Goal: Task Accomplishment & Management: Manage account settings

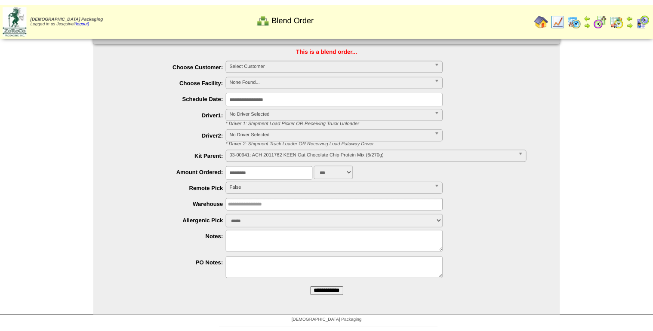
scroll to position [1, 0]
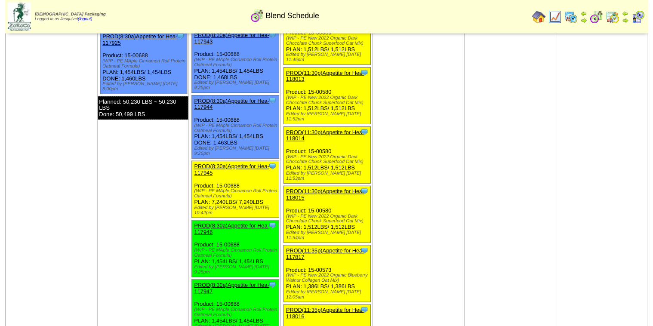
scroll to position [1529, 0]
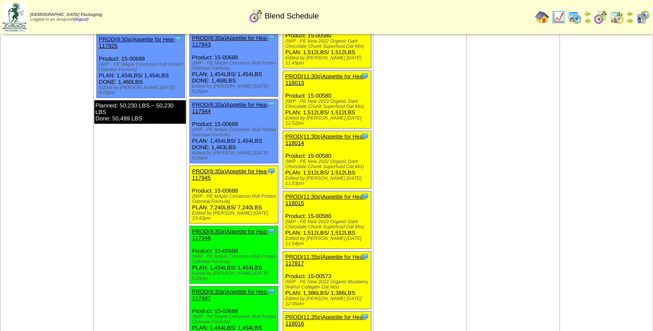
click at [226, 168] on link "PROD(8:30a)Appetite for Hea-117945" at bounding box center [230, 174] width 76 height 13
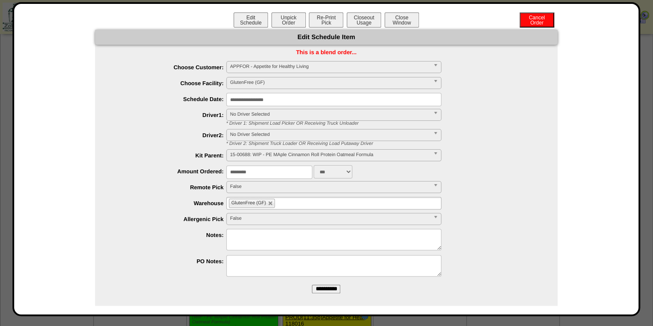
drag, startPoint x: 211, startPoint y: 175, endPoint x: 184, endPoint y: 175, distance: 27.5
click at [184, 175] on div "********* ***" at bounding box center [334, 171] width 445 height 13
type input "****"
click at [312, 285] on input "**********" at bounding box center [326, 289] width 28 height 9
click at [287, 15] on button "Unpick Order" at bounding box center [288, 19] width 34 height 15
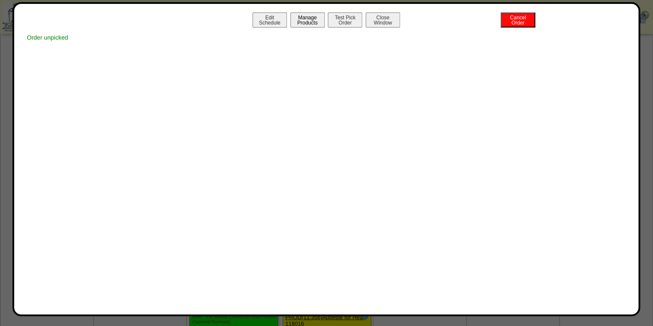
click at [306, 22] on button "Manage Products" at bounding box center [307, 19] width 34 height 15
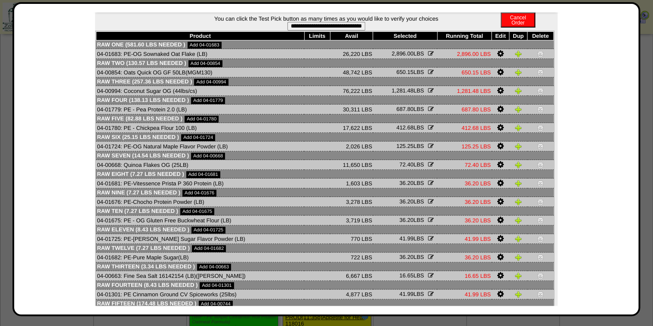
scroll to position [75, 0]
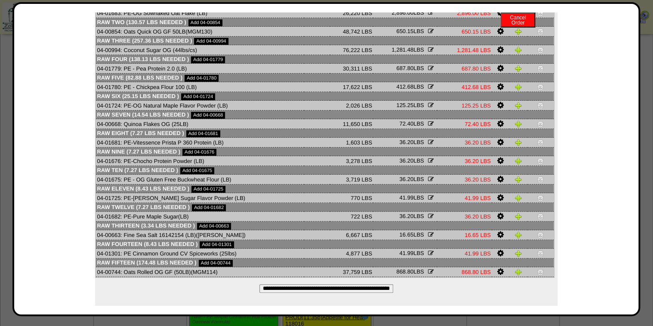
click at [321, 287] on input "**********" at bounding box center [326, 288] width 134 height 9
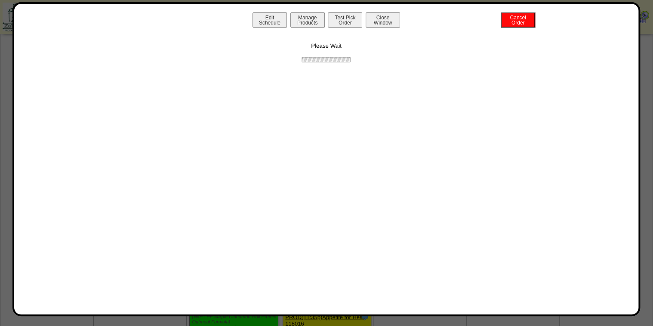
scroll to position [0, 0]
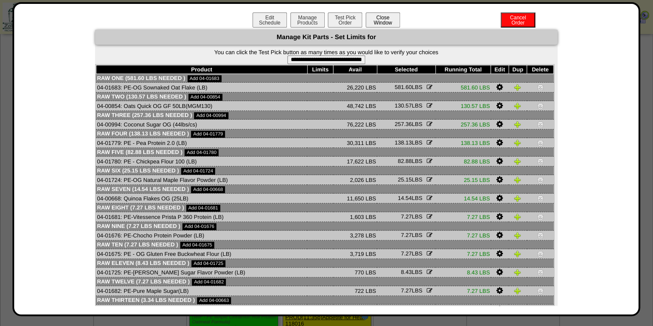
click at [382, 17] on button "Close Window" at bounding box center [382, 19] width 34 height 15
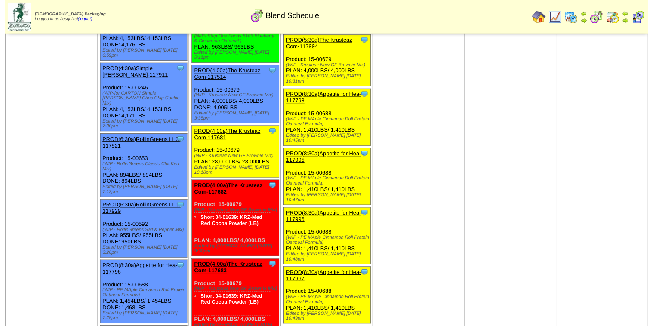
scroll to position [378, 0]
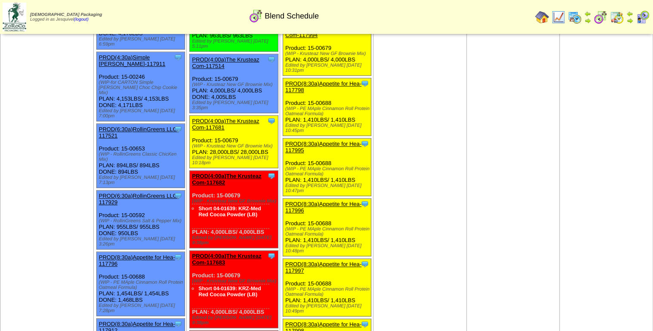
click at [225, 118] on link "PROD(4:00a)The Krusteaz Com-117681" at bounding box center [225, 124] width 67 height 13
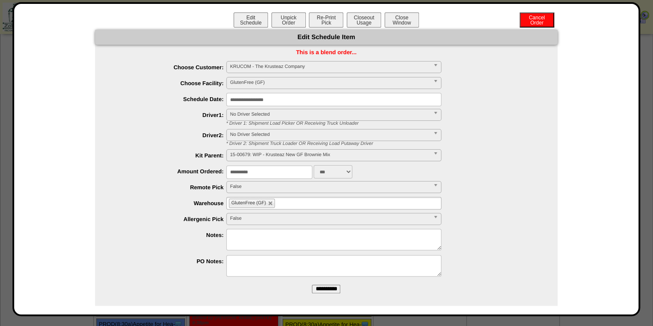
drag, startPoint x: 267, startPoint y: 173, endPoint x: 189, endPoint y: 175, distance: 78.7
click at [190, 175] on li "**********" at bounding box center [334, 171] width 445 height 13
type input "****"
click at [312, 285] on input "**********" at bounding box center [326, 289] width 28 height 9
click at [292, 22] on button "Unpick Order" at bounding box center [288, 19] width 34 height 15
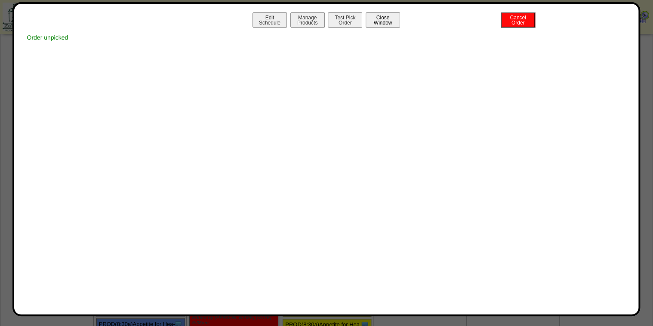
click at [387, 17] on button "Close Window" at bounding box center [382, 19] width 34 height 15
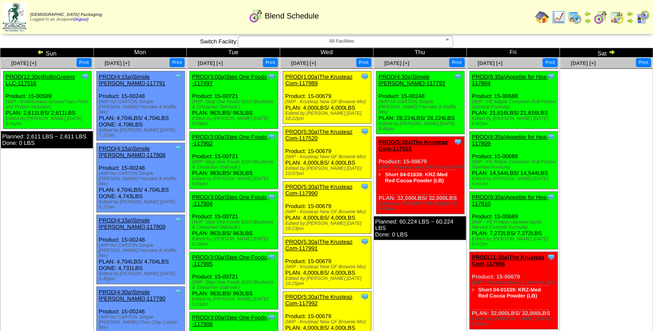
click at [321, 76] on link "PROD(1:00a)The Krusteaz Com-117989" at bounding box center [318, 80] width 67 height 13
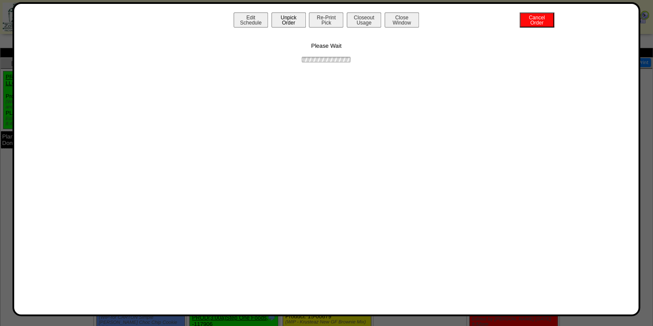
click at [295, 23] on button "Unpick Order" at bounding box center [288, 19] width 34 height 15
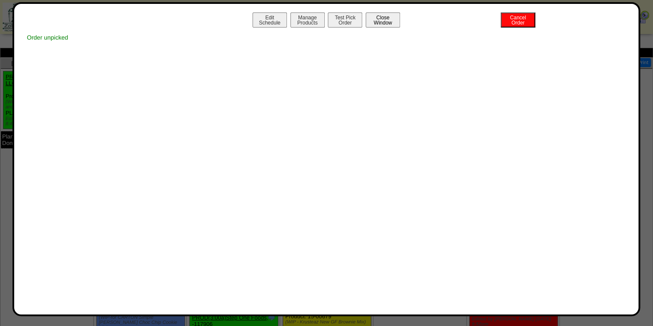
click at [393, 17] on button "Close Window" at bounding box center [382, 19] width 34 height 15
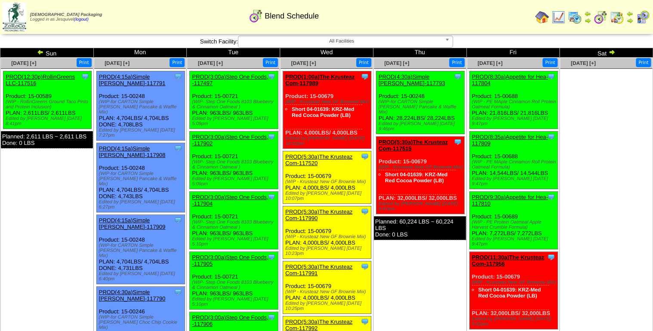
click at [301, 151] on div "Clone Item PROD(5:30a)The Krusteaz Com-117520 The Krusteaz Company ScheduleID: …" at bounding box center [327, 177] width 88 height 52
click at [301, 153] on link "PROD(5:30a)The Krusteaz Com-117520" at bounding box center [318, 159] width 67 height 13
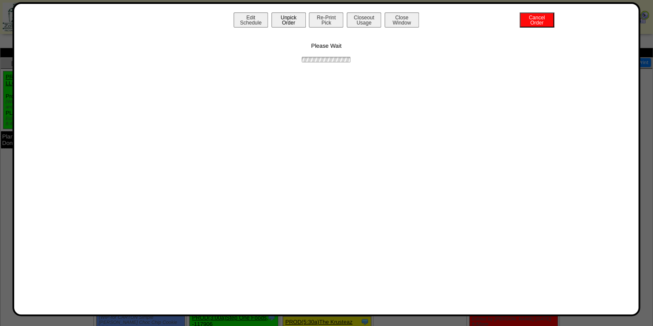
click at [276, 24] on button "Unpick Order" at bounding box center [288, 19] width 34 height 15
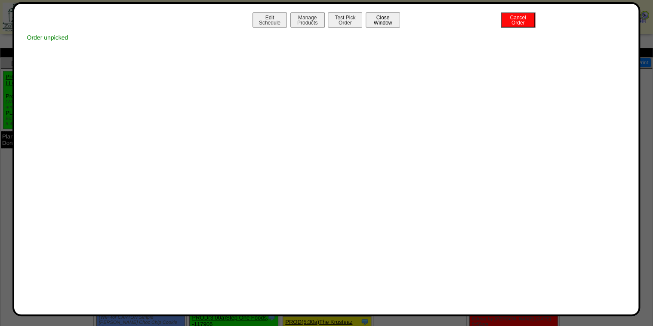
click at [396, 18] on button "Close Window" at bounding box center [382, 19] width 34 height 15
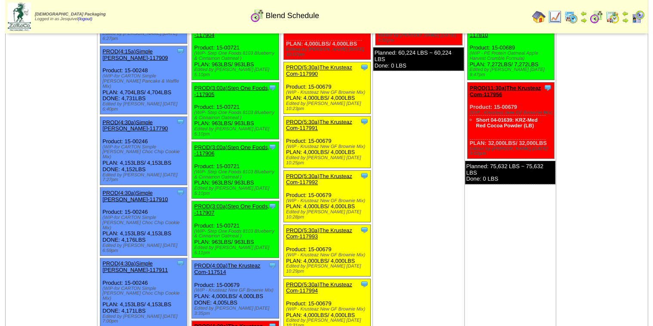
scroll to position [172, 0]
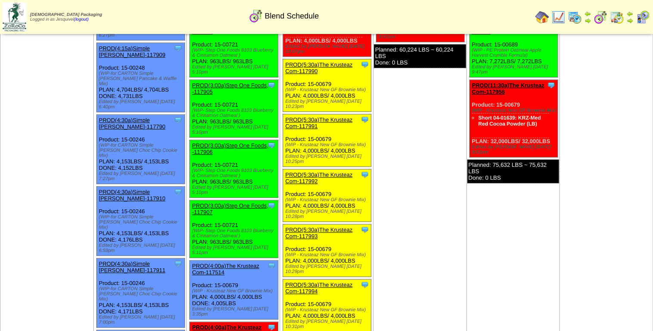
click at [304, 61] on div "PROD(5:30a)The Krusteaz Com-117990" at bounding box center [326, 67] width 82 height 13
click at [303, 61] on link "PROD(5:30a)The Krusteaz Com-117990" at bounding box center [318, 67] width 67 height 13
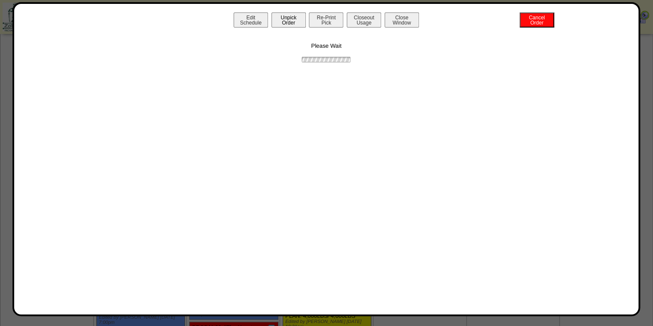
click at [298, 19] on button "Unpick Order" at bounding box center [288, 19] width 34 height 15
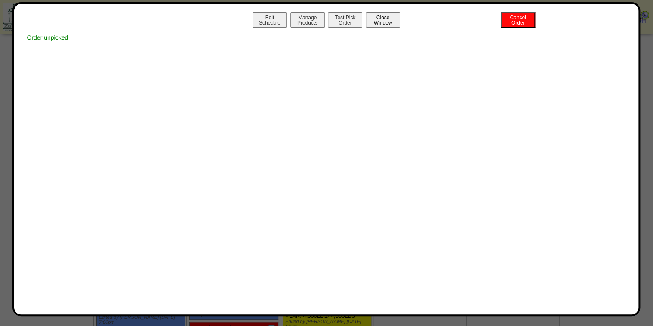
click at [378, 16] on button "Close Window" at bounding box center [382, 19] width 34 height 15
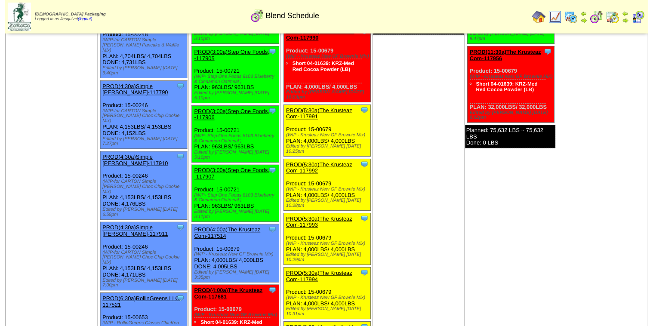
scroll to position [206, 0]
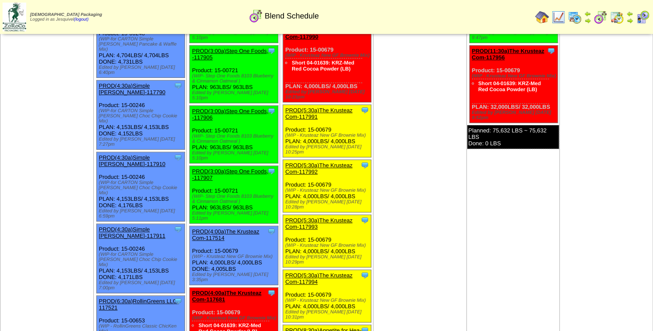
click at [308, 107] on link "PROD(5:30a)The Krusteaz Com-117991" at bounding box center [318, 113] width 67 height 13
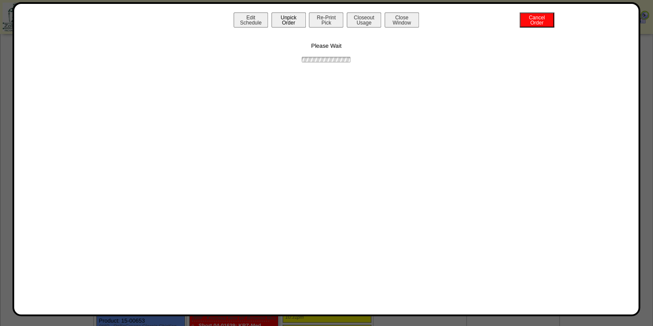
click at [287, 17] on button "Unpick Order" at bounding box center [288, 19] width 34 height 15
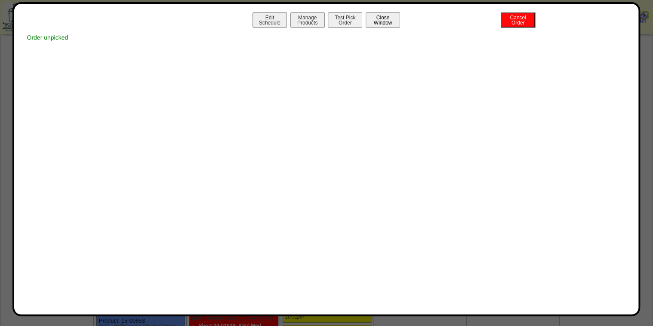
click at [385, 21] on button "Close Window" at bounding box center [382, 19] width 34 height 15
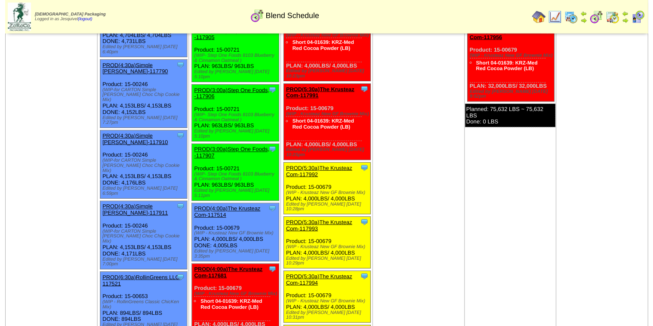
scroll to position [241, 0]
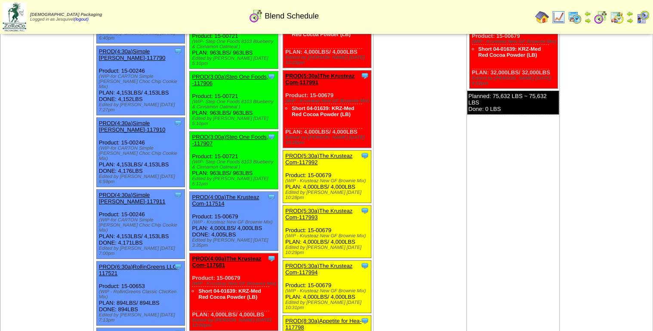
click at [306, 153] on link "PROD(5:30a)The Krusteaz Com-117992" at bounding box center [318, 159] width 67 height 13
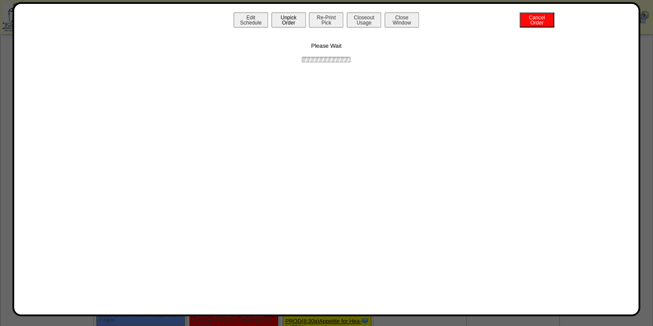
click at [287, 25] on button "Unpick Order" at bounding box center [288, 19] width 34 height 15
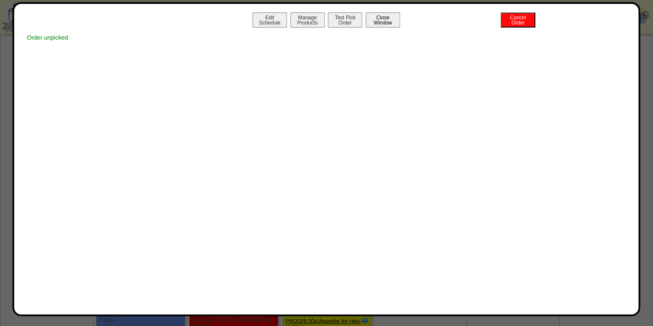
click at [384, 22] on button "Close Window" at bounding box center [382, 19] width 34 height 15
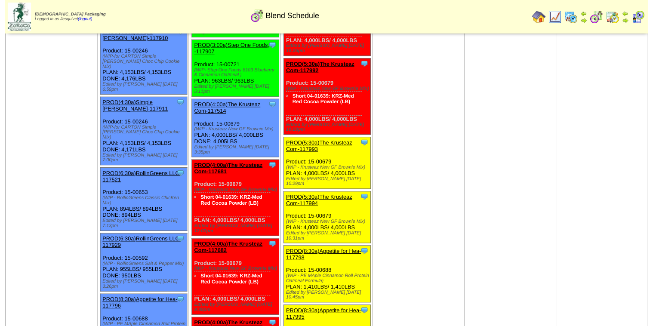
scroll to position [344, 0]
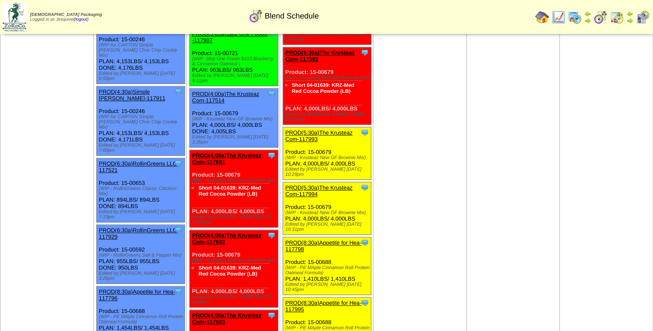
click at [294, 129] on link "PROD(5:30a)The Krusteaz Com-117993" at bounding box center [318, 135] width 67 height 13
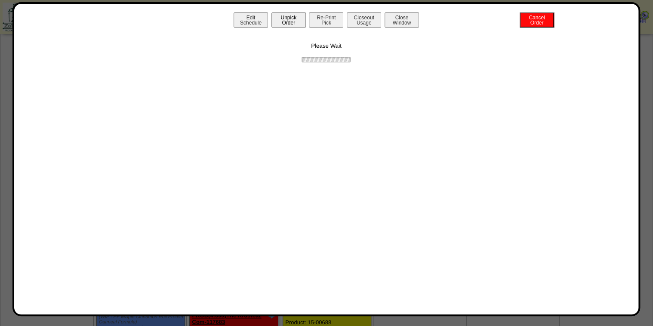
click at [295, 14] on button "Unpick Order" at bounding box center [288, 19] width 34 height 15
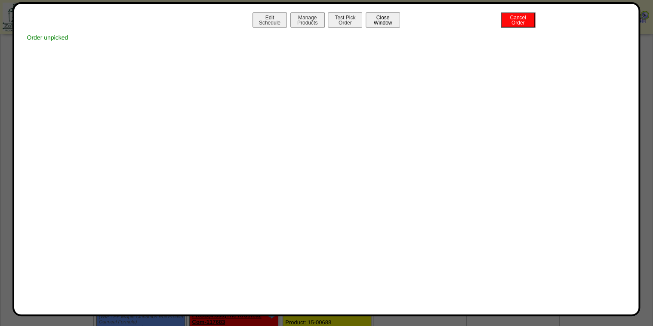
click at [388, 19] on button "Close Window" at bounding box center [382, 19] width 34 height 15
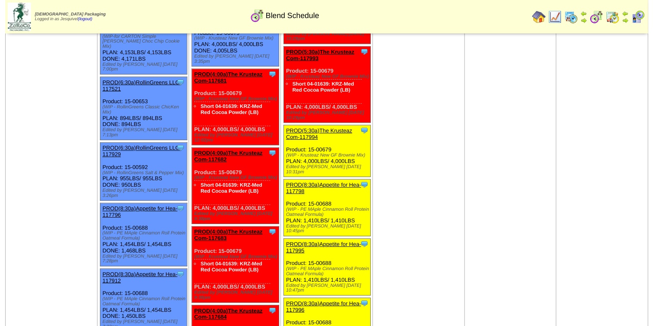
scroll to position [447, 0]
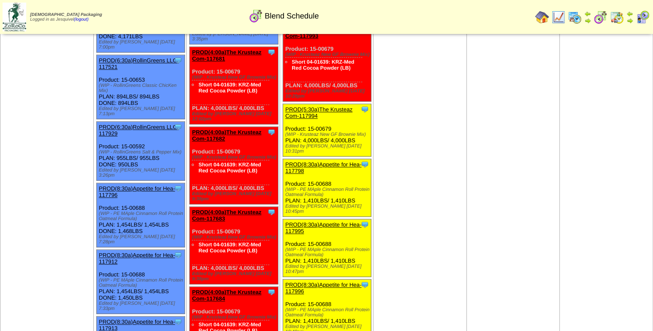
click at [312, 106] on link "PROD(5:30a)The Krusteaz Com-117994" at bounding box center [318, 112] width 67 height 13
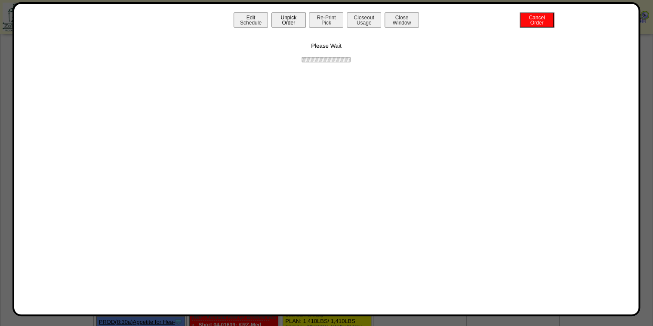
click at [298, 24] on button "Unpick Order" at bounding box center [288, 19] width 34 height 15
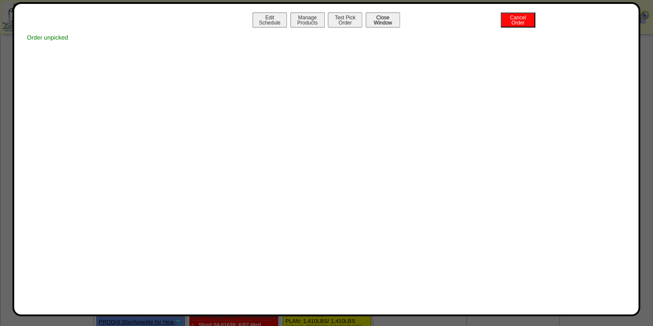
click at [387, 19] on button "Close Window" at bounding box center [382, 19] width 34 height 15
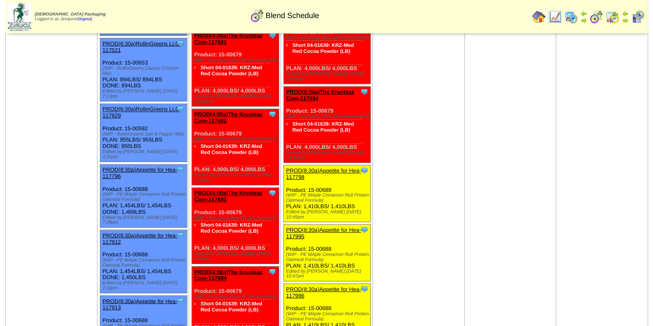
scroll to position [516, 0]
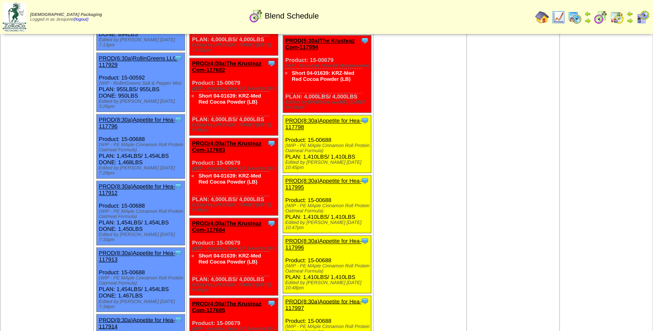
click at [301, 117] on link "PROD(8:30a)Appetite for Hea-117798" at bounding box center [323, 123] width 76 height 13
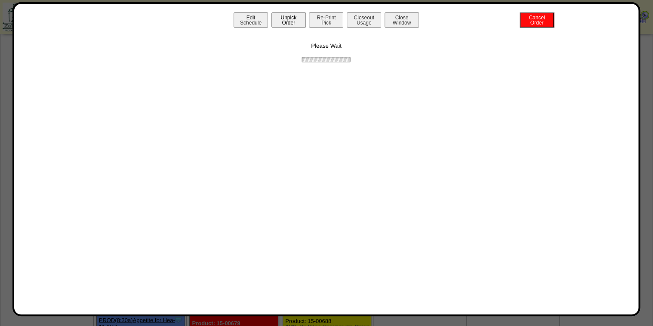
click at [294, 19] on button "Unpick Order" at bounding box center [288, 19] width 34 height 15
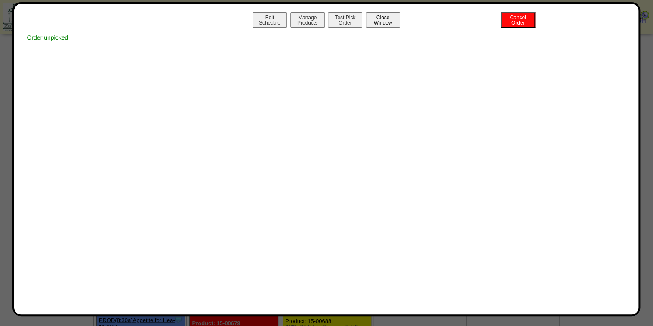
click at [386, 17] on button "Close Window" at bounding box center [382, 19] width 34 height 15
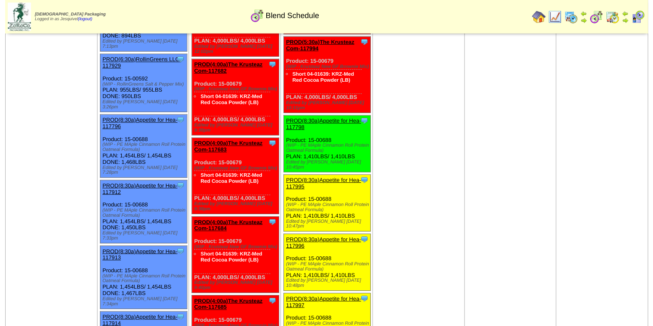
scroll to position [516, 0]
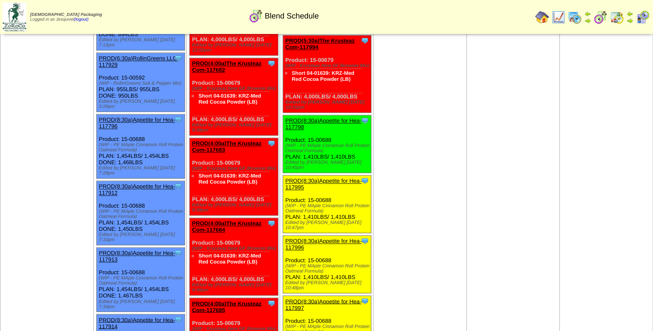
click at [304, 178] on link "PROD(8:30a)Appetite for Hea-117995" at bounding box center [323, 184] width 76 height 13
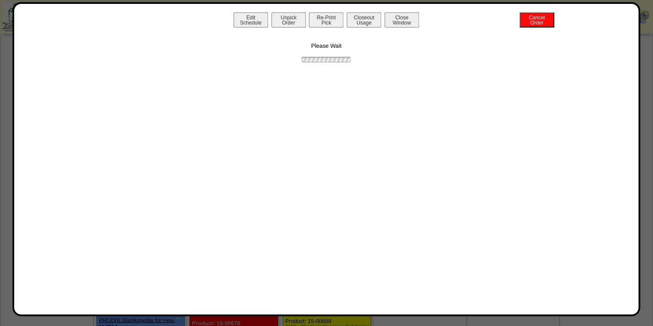
click at [279, 23] on button "Unpick Order" at bounding box center [288, 19] width 34 height 15
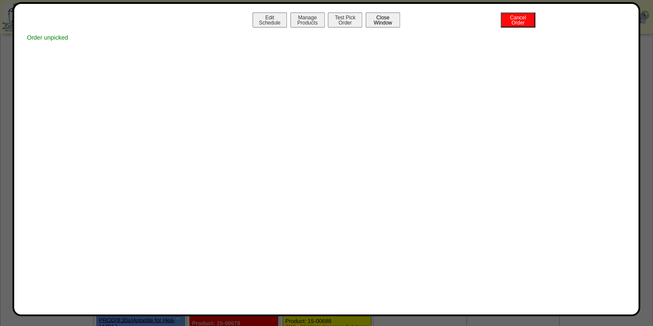
click at [382, 19] on button "Close Window" at bounding box center [382, 19] width 34 height 15
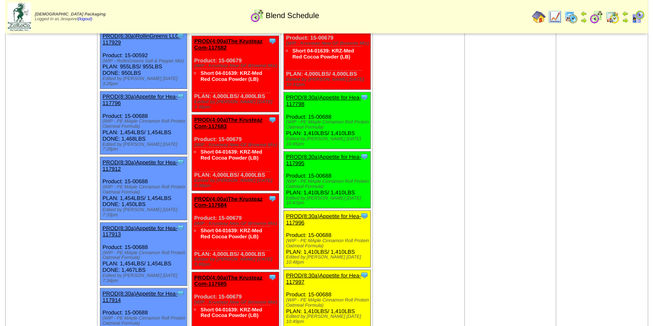
scroll to position [550, 0]
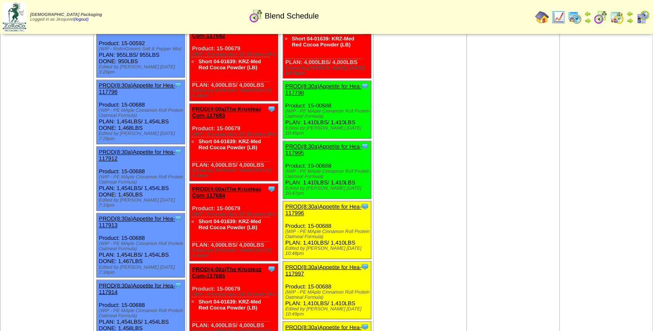
click at [303, 203] on link "PROD(8:30a)Appetite for Hea-117996" at bounding box center [323, 209] width 76 height 13
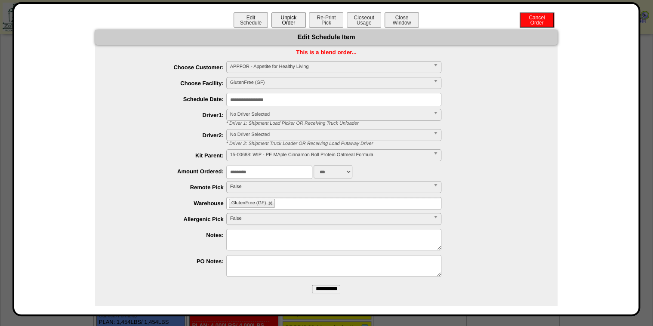
click at [287, 23] on button "Unpick Order" at bounding box center [288, 19] width 34 height 15
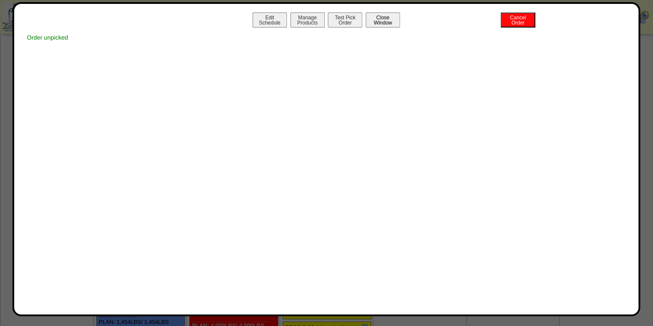
click at [389, 26] on button "Close Window" at bounding box center [382, 19] width 34 height 15
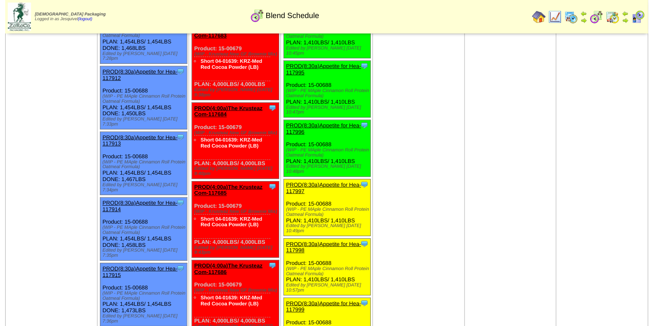
scroll to position [654, 0]
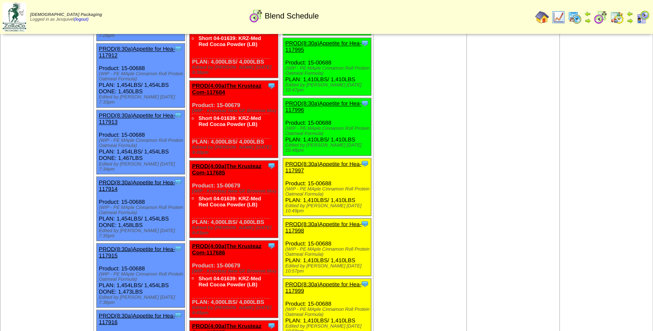
click at [301, 160] on link "PROD(8:30a)Appetite for Hea-117997" at bounding box center [323, 166] width 76 height 13
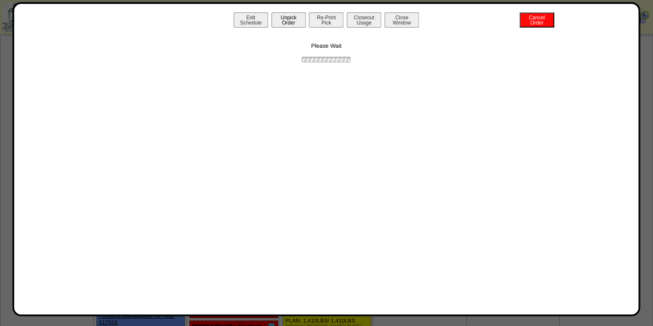
click at [285, 22] on button "Unpick Order" at bounding box center [288, 19] width 34 height 15
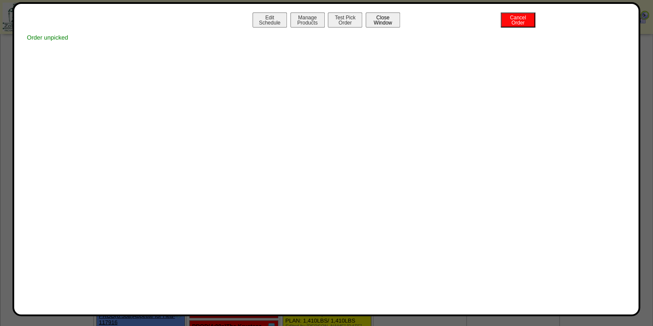
click at [380, 24] on button "Close Window" at bounding box center [382, 19] width 34 height 15
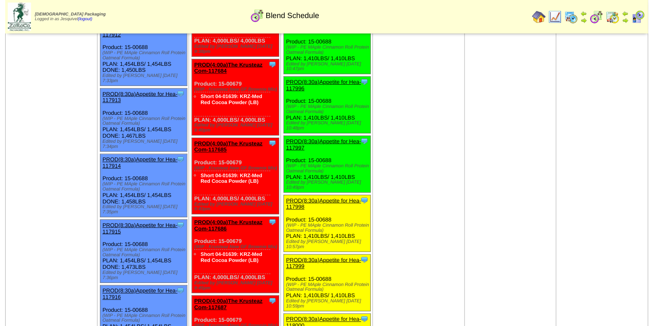
scroll to position [688, 0]
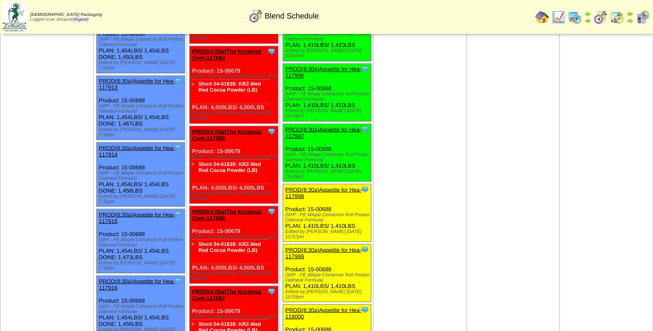
click at [303, 186] on div "PROD(8:30a)Appetite for Hea-117998" at bounding box center [326, 192] width 82 height 13
click at [297, 186] on link "PROD(8:30a)Appetite for Hea-117998" at bounding box center [323, 192] width 76 height 13
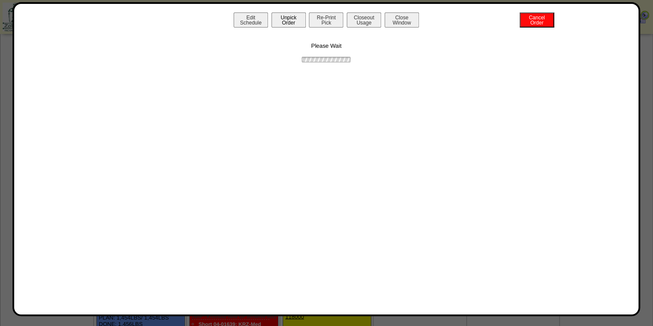
click at [279, 18] on button "Unpick Order" at bounding box center [288, 19] width 34 height 15
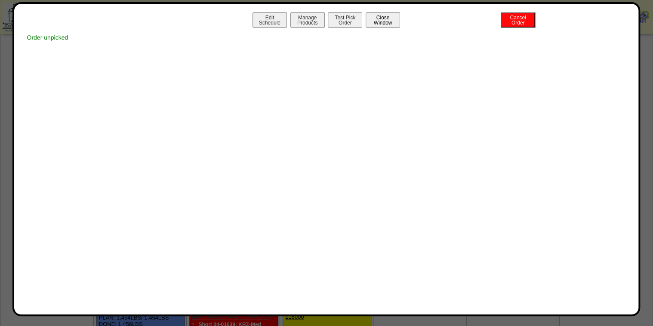
click at [389, 26] on button "Close Window" at bounding box center [382, 19] width 34 height 15
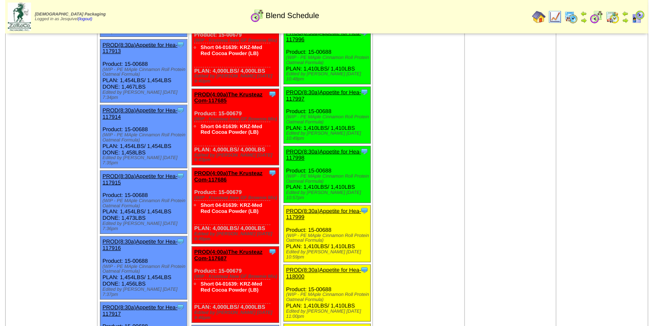
scroll to position [791, 0]
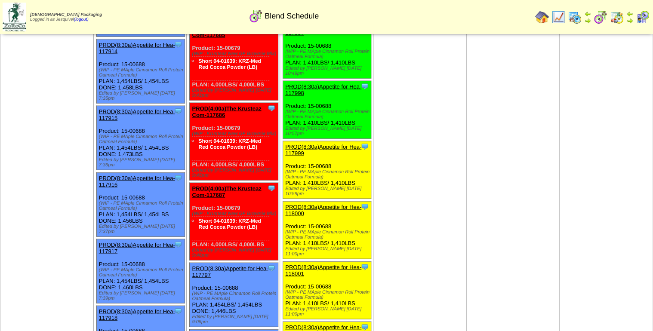
click at [301, 143] on link "PROD(8:30a)Appetite for Hea-117999" at bounding box center [323, 149] width 76 height 13
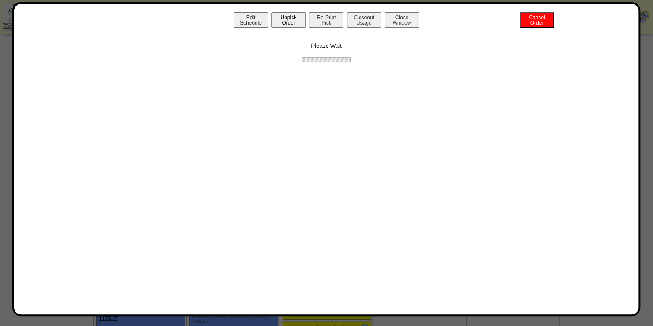
click at [278, 21] on button "Unpick Order" at bounding box center [288, 19] width 34 height 15
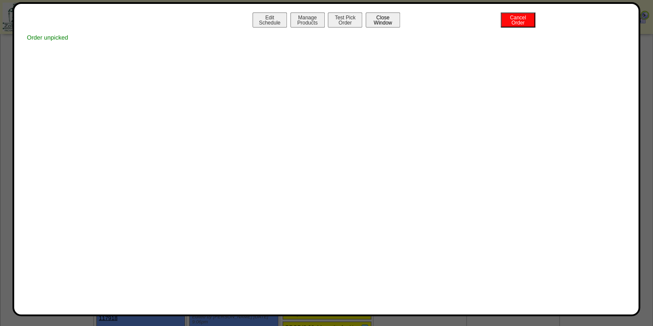
click at [391, 20] on button "Close Window" at bounding box center [382, 19] width 34 height 15
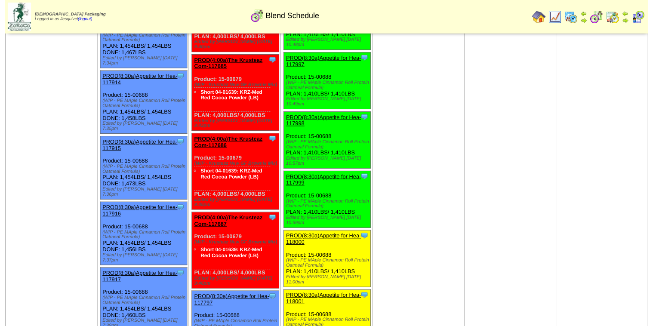
scroll to position [791, 0]
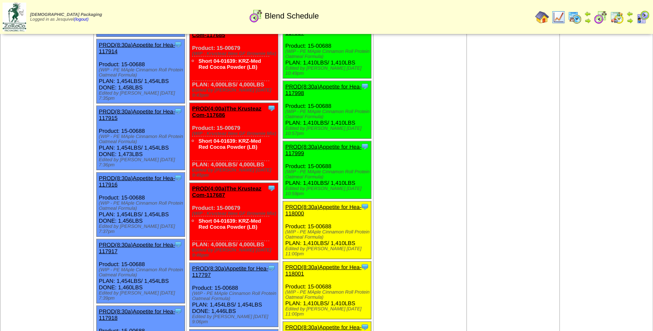
click at [301, 203] on link "PROD(8:30a)Appetite for Hea-118000" at bounding box center [323, 209] width 76 height 13
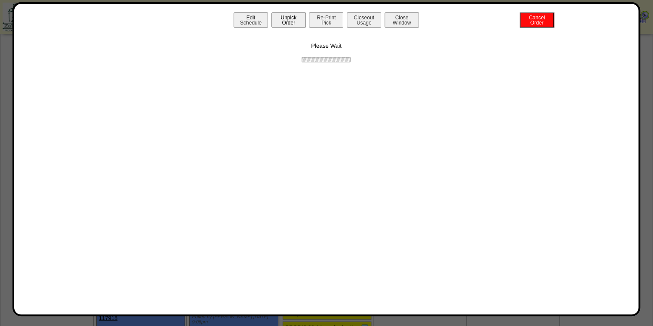
click at [298, 14] on button "Unpick Order" at bounding box center [288, 19] width 34 height 15
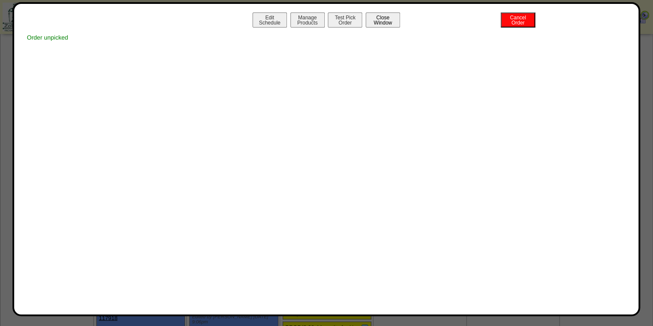
click at [388, 17] on button "Close Window" at bounding box center [382, 19] width 34 height 15
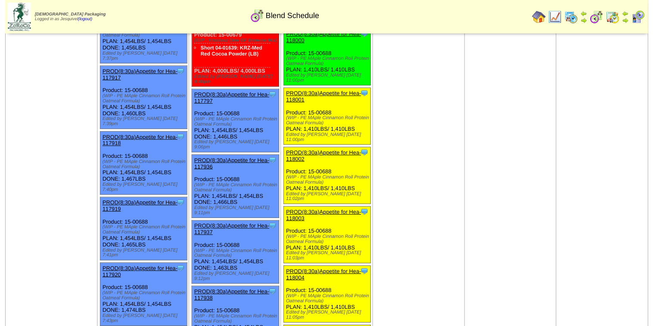
scroll to position [929, 0]
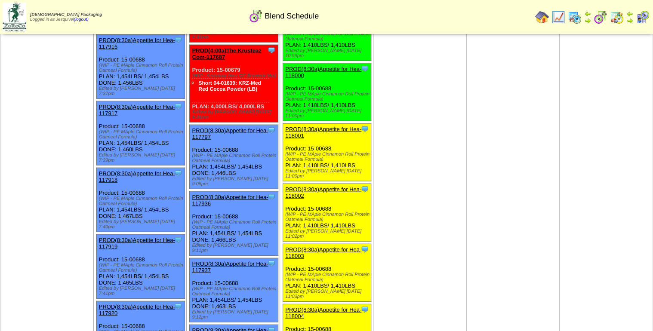
click at [296, 126] on link "PROD(8:30a)Appetite for Hea-118001" at bounding box center [323, 132] width 76 height 13
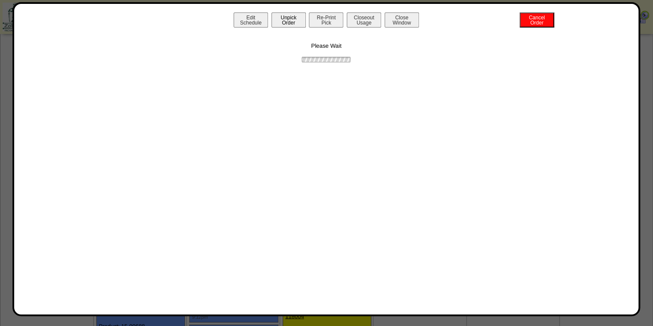
click at [296, 21] on button "Unpick Order" at bounding box center [288, 19] width 34 height 15
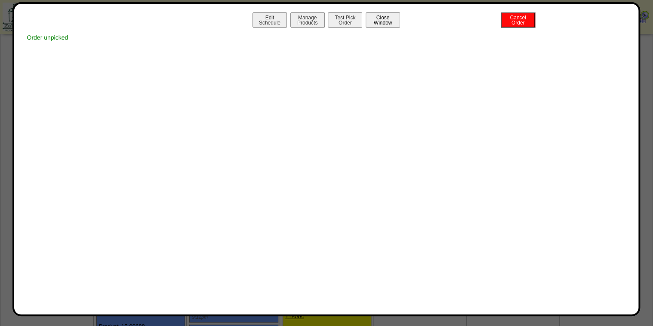
click at [388, 20] on button "Close Window" at bounding box center [382, 19] width 34 height 15
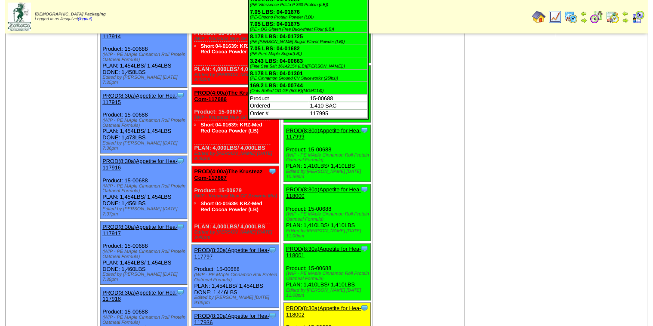
scroll to position [860, 0]
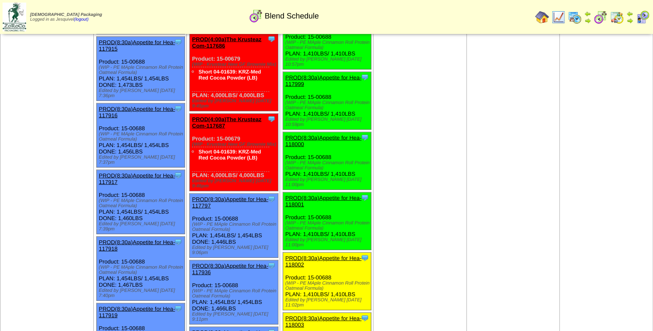
click at [304, 255] on link "PROD(8:30a)Appetite for Hea-118002" at bounding box center [323, 261] width 76 height 13
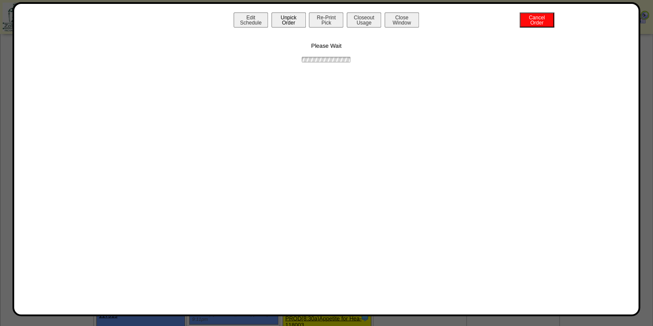
click at [294, 19] on button "Unpick Order" at bounding box center [288, 19] width 34 height 15
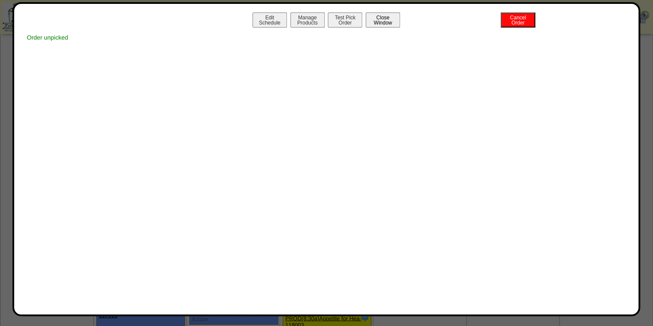
click at [380, 22] on button "Close Window" at bounding box center [382, 19] width 34 height 15
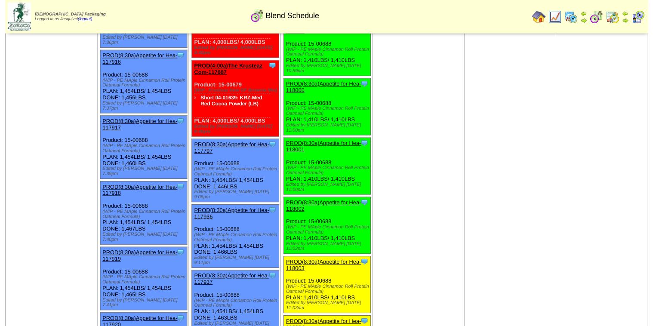
scroll to position [992, 0]
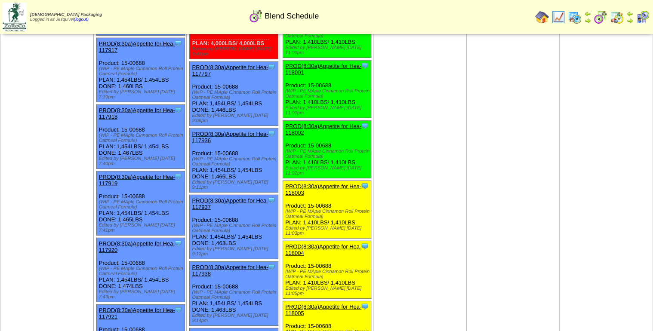
click at [298, 183] on link "PROD(8:30a)Appetite for Hea-118003" at bounding box center [323, 189] width 76 height 13
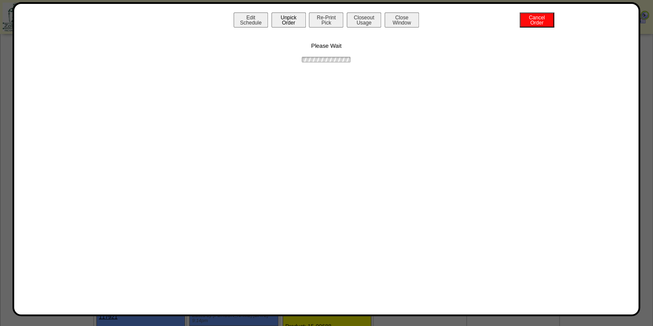
click at [292, 25] on button "Unpick Order" at bounding box center [288, 19] width 34 height 15
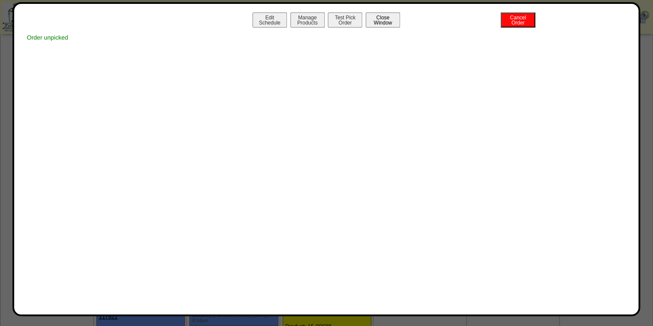
click at [391, 22] on button "Close Window" at bounding box center [382, 19] width 34 height 15
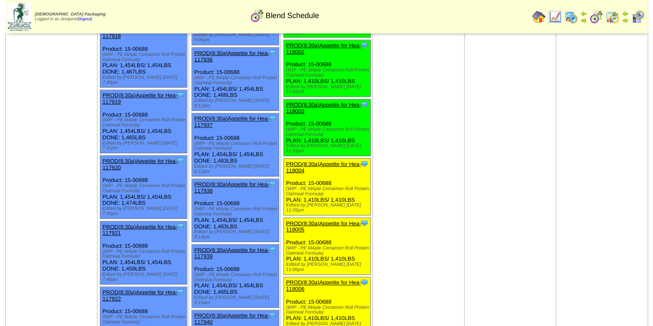
scroll to position [1114, 0]
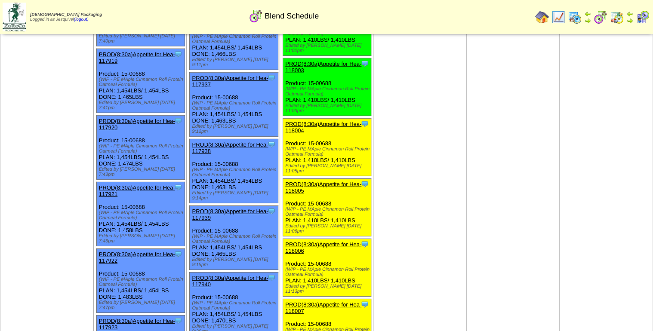
click at [307, 121] on link "PROD(8:30a)Appetite for Hea-118004" at bounding box center [323, 127] width 76 height 13
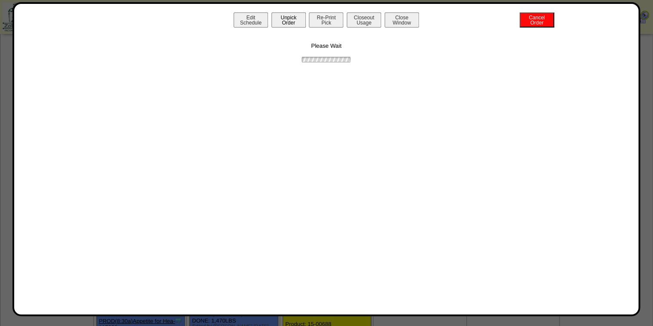
click at [293, 22] on button "Unpick Order" at bounding box center [288, 19] width 34 height 15
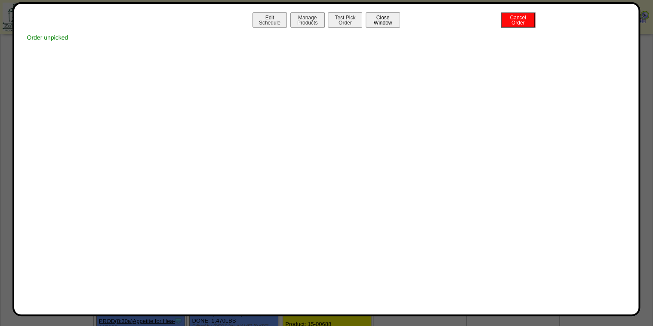
drag, startPoint x: 387, startPoint y: 24, endPoint x: 393, endPoint y: 23, distance: 5.7
click at [388, 24] on button "Close Window" at bounding box center [382, 19] width 34 height 15
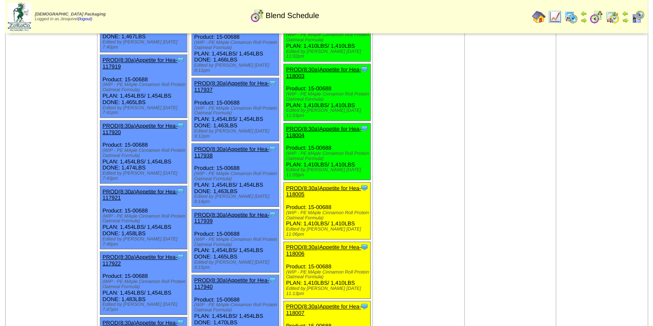
scroll to position [1105, 0]
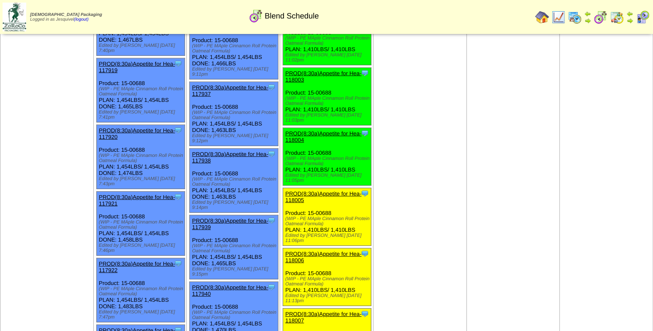
click at [344, 190] on link "PROD(8:30a)Appetite for Hea-118005" at bounding box center [323, 196] width 76 height 13
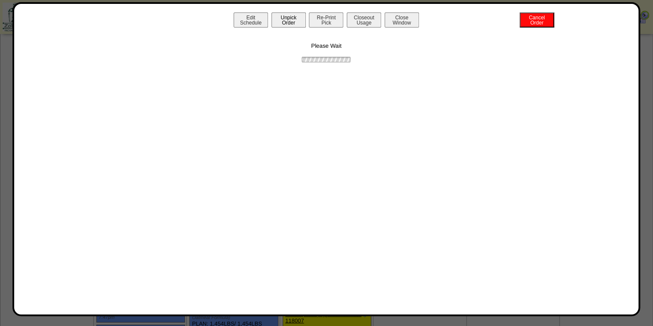
click at [278, 16] on button "Unpick Order" at bounding box center [288, 19] width 34 height 15
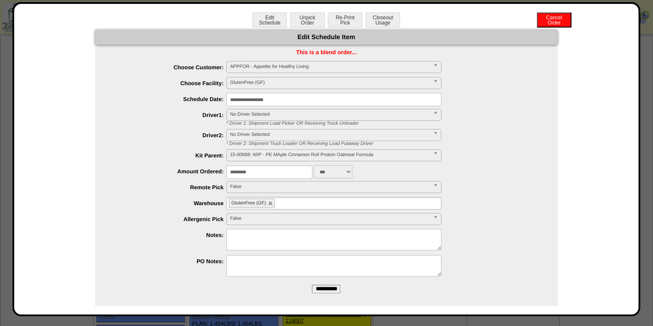
click at [356, 38] on div "Edit Schedule Item" at bounding box center [326, 37] width 462 height 15
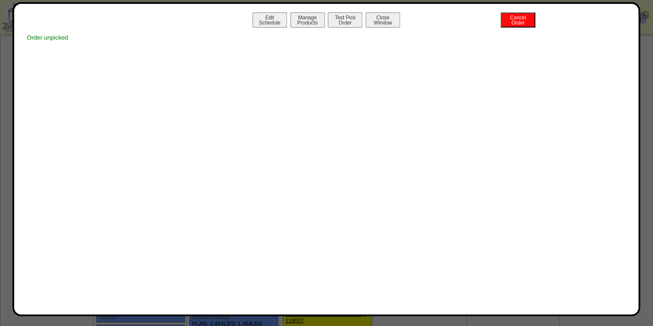
click at [386, 21] on button "Close Window" at bounding box center [382, 19] width 34 height 15
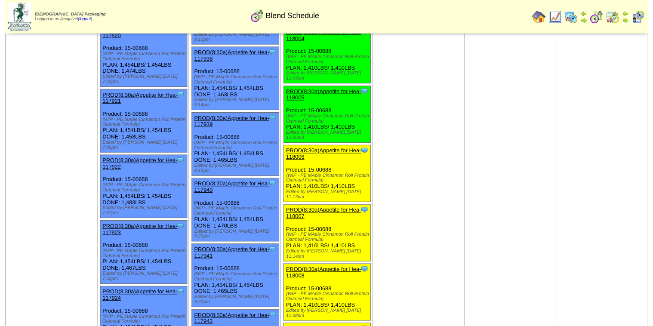
scroll to position [1214, 0]
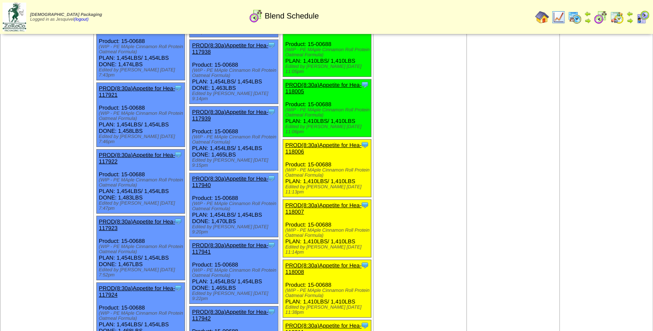
click at [289, 142] on link "PROD(8:30a)Appetite for Hea-118006" at bounding box center [323, 148] width 76 height 13
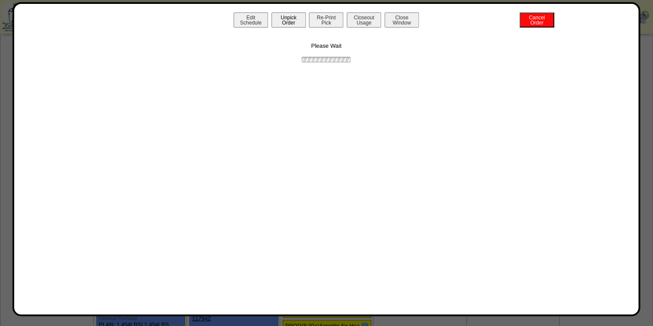
click at [277, 18] on button "Unpick Order" at bounding box center [288, 19] width 34 height 15
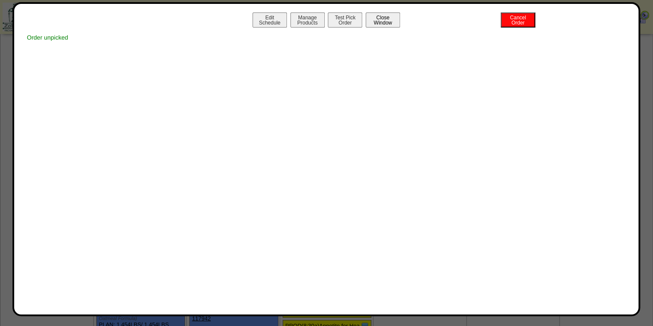
click at [383, 21] on button "Close Window" at bounding box center [382, 19] width 34 height 15
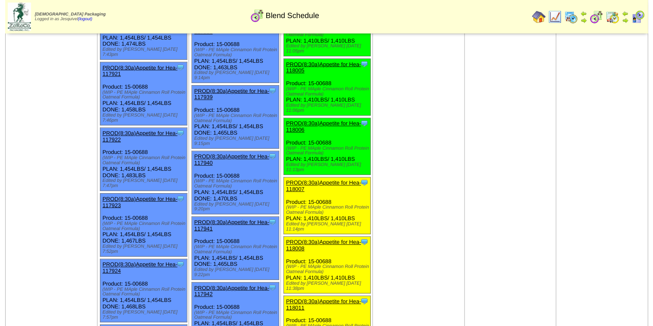
scroll to position [1236, 0]
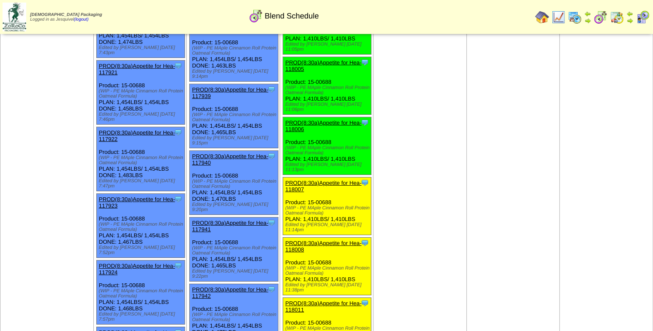
click at [318, 180] on link "PROD(8:30a)Appetite for Hea-118007" at bounding box center [323, 186] width 76 height 13
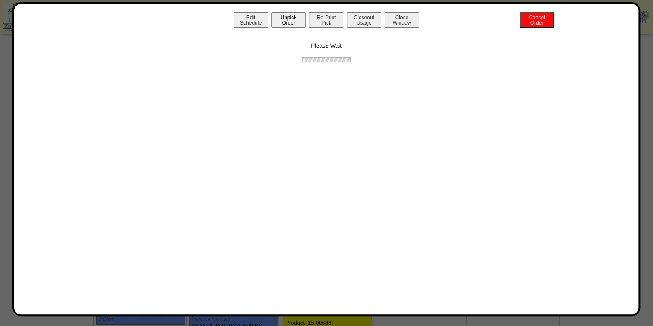
click at [278, 20] on button "Unpick Order" at bounding box center [288, 19] width 34 height 15
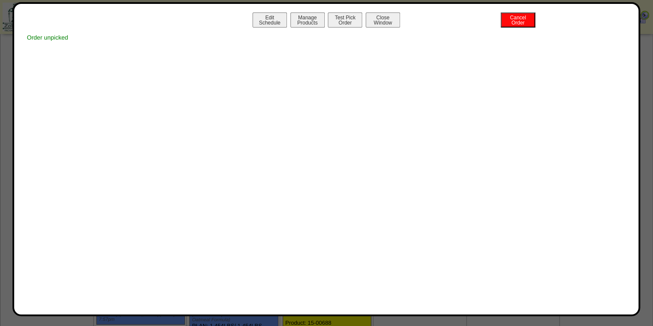
click at [387, 22] on button "Close Window" at bounding box center [382, 19] width 34 height 15
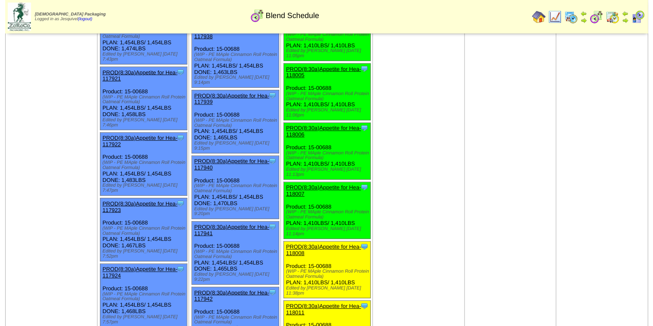
scroll to position [1328, 0]
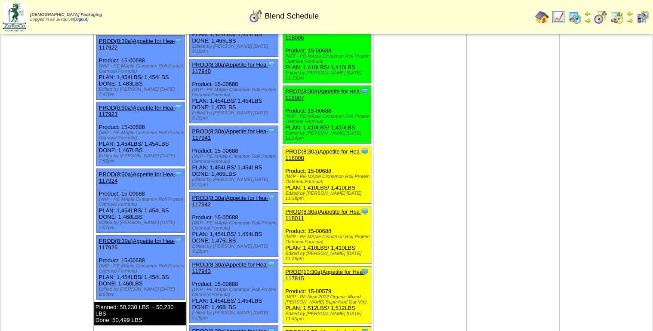
click at [316, 148] on link "PROD(8:30a)Appetite for Hea-118008" at bounding box center [323, 154] width 76 height 13
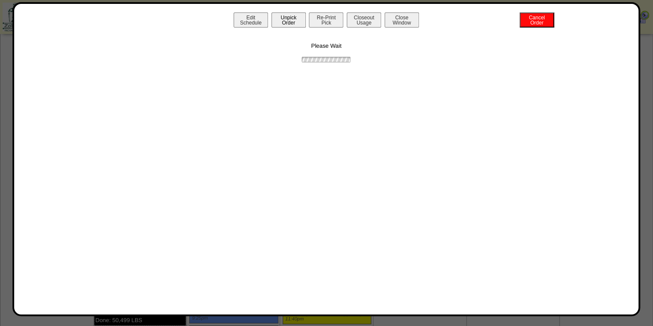
click at [278, 19] on button "Unpick Order" at bounding box center [288, 19] width 34 height 15
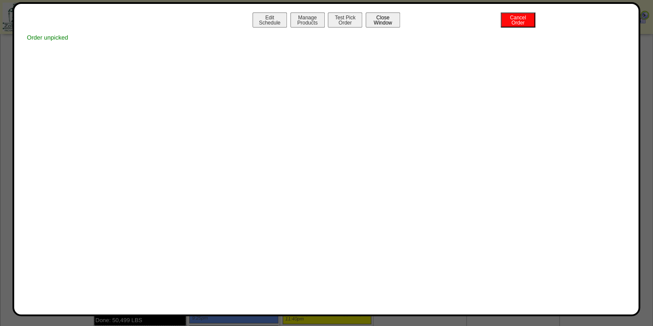
click at [384, 26] on button "Close Window" at bounding box center [382, 19] width 34 height 15
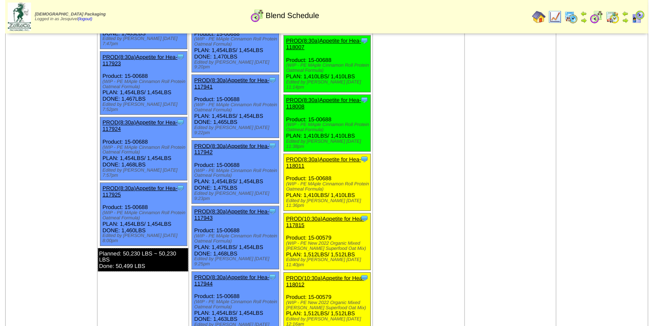
scroll to position [1365, 0]
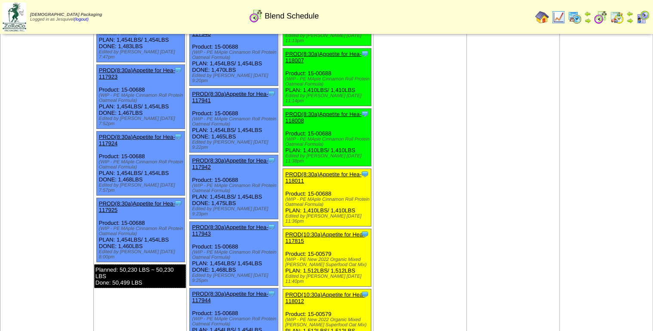
click at [305, 171] on link "PROD(8:30a)Appetite for Hea-118011" at bounding box center [323, 177] width 76 height 13
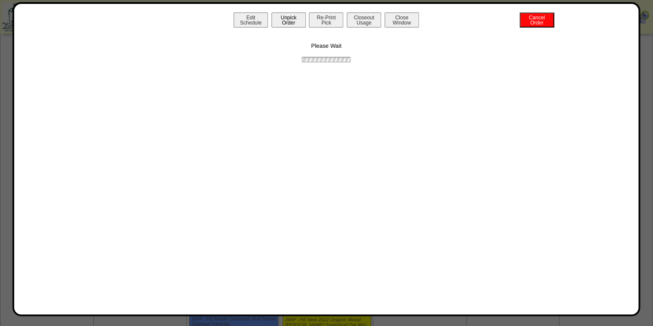
click at [294, 24] on button "Unpick Order" at bounding box center [288, 19] width 34 height 15
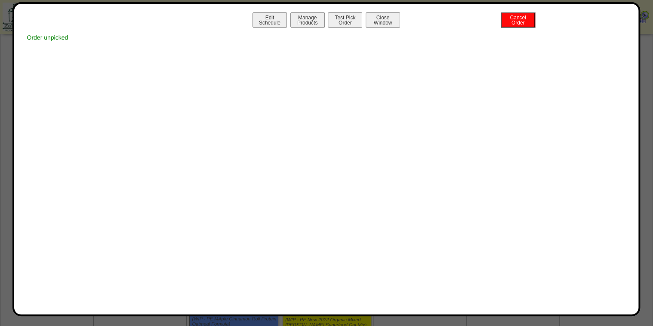
click at [384, 20] on button "Close Window" at bounding box center [382, 19] width 34 height 15
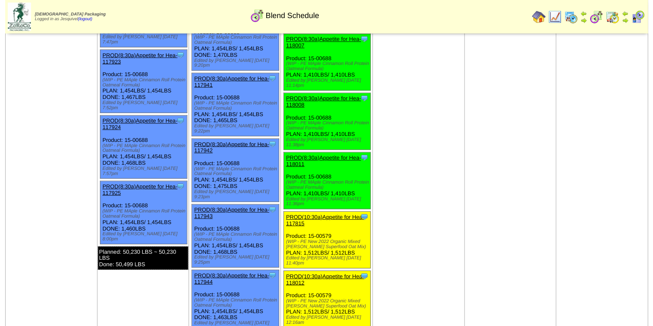
scroll to position [1417, 0]
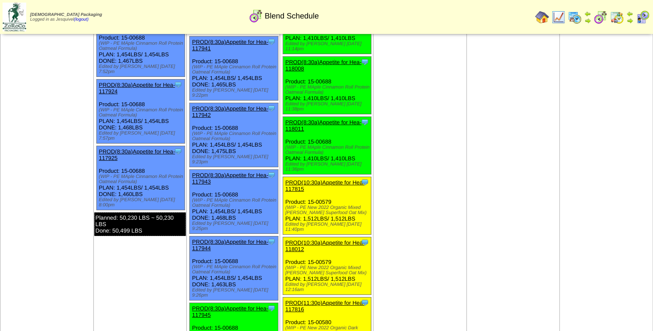
click at [294, 179] on link "PROD(10:30a)Appetite for Hea-117815" at bounding box center [324, 185] width 79 height 13
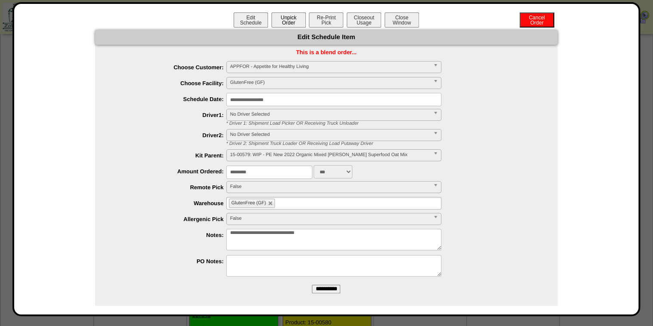
click at [283, 24] on button "Unpick Order" at bounding box center [288, 19] width 34 height 15
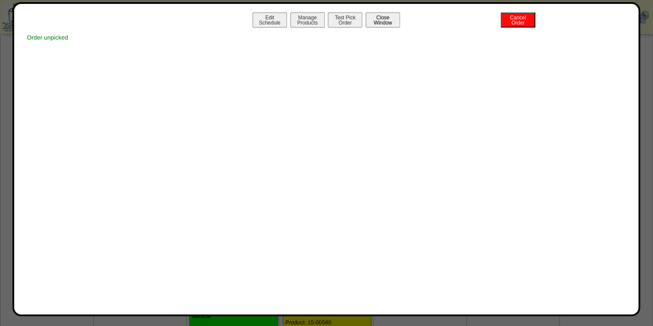
click at [391, 24] on button "Close Window" at bounding box center [382, 19] width 34 height 15
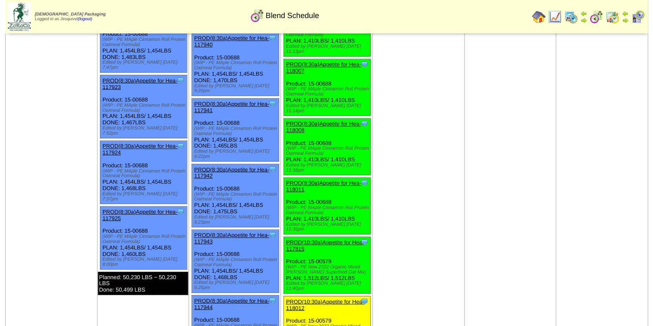
scroll to position [1376, 0]
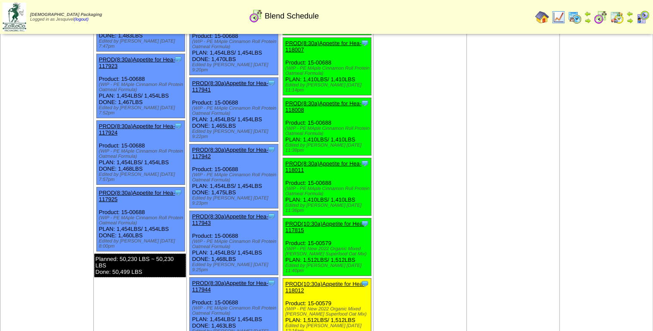
click at [290, 281] on link "PROD(10:30a)Appetite for Hea-118012" at bounding box center [324, 287] width 79 height 13
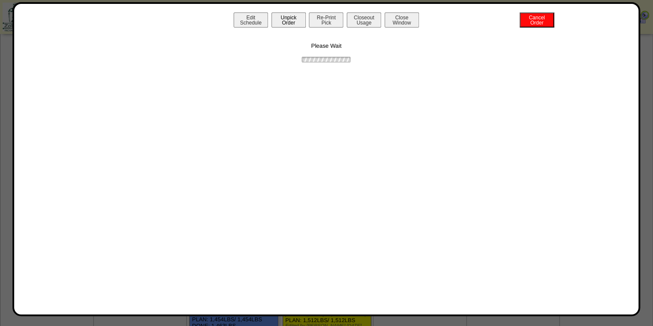
click at [280, 22] on button "Unpick Order" at bounding box center [288, 19] width 34 height 15
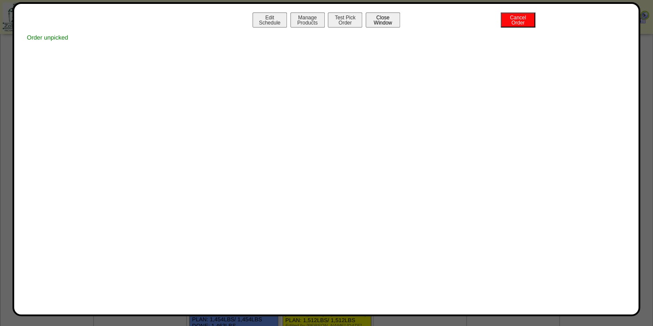
click at [384, 22] on button "Close Window" at bounding box center [382, 19] width 34 height 15
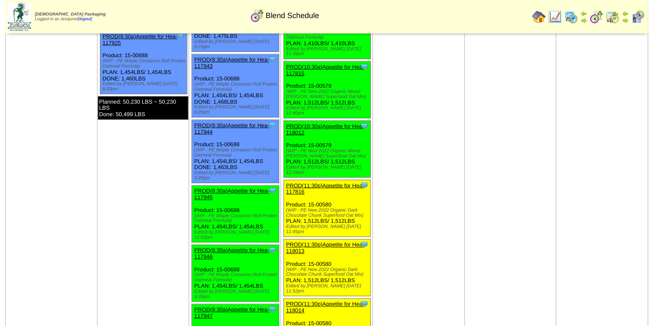
scroll to position [1548, 0]
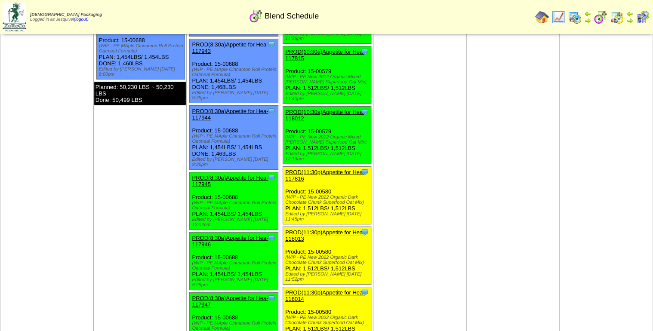
click at [299, 169] on div "PROD(11:30p)Appetite for Hea-117816" at bounding box center [326, 175] width 82 height 13
click at [299, 169] on link "PROD(11:30p)Appetite for Hea-117816" at bounding box center [324, 175] width 79 height 13
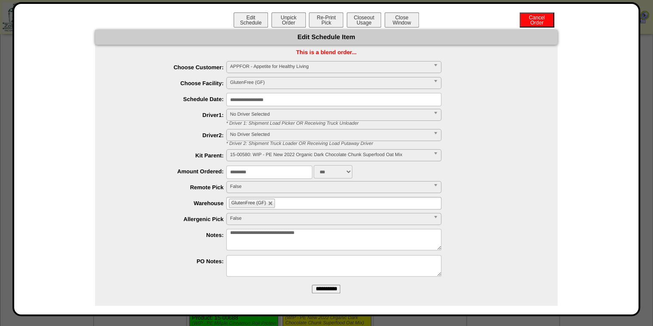
click at [283, 102] on input "**********" at bounding box center [333, 99] width 215 height 13
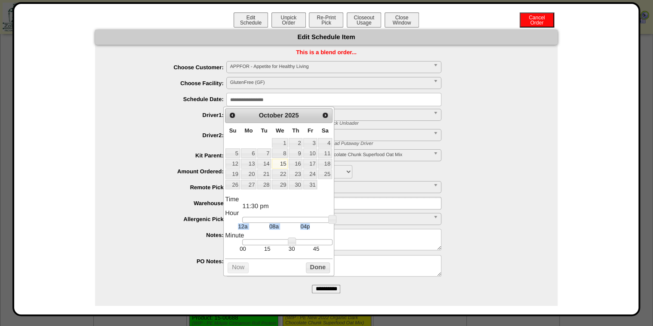
drag, startPoint x: 331, startPoint y: 225, endPoint x: 325, endPoint y: 223, distance: 7.1
click at [316, 224] on div "12a 08a 04p" at bounding box center [287, 226] width 90 height 7
type input "**********"
drag, startPoint x: 332, startPoint y: 222, endPoint x: 279, endPoint y: 221, distance: 52.9
click at [279, 221] on link at bounding box center [279, 219] width 9 height 9
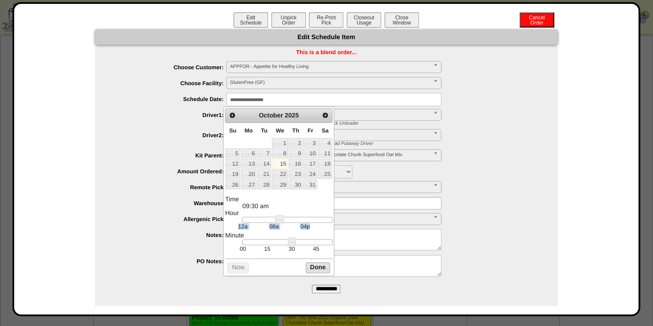
click at [310, 269] on button "Done" at bounding box center [318, 267] width 24 height 11
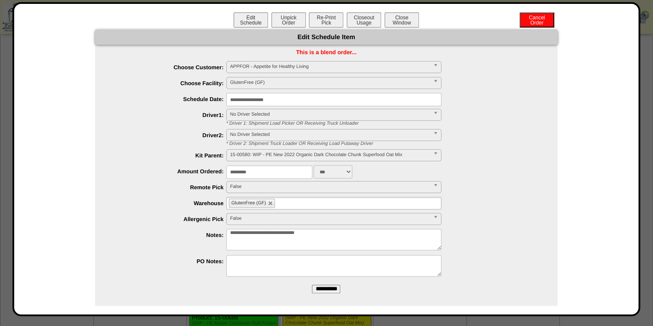
drag, startPoint x: 323, startPoint y: 285, endPoint x: 365, endPoint y: 47, distance: 241.7
click at [323, 286] on input "**********" at bounding box center [326, 289] width 28 height 9
click at [293, 26] on button "Unpick Order" at bounding box center [288, 19] width 34 height 15
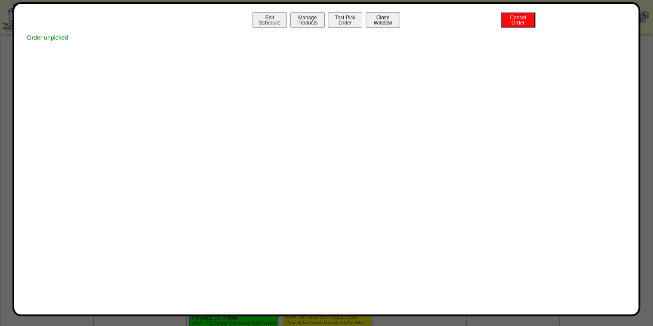
click at [394, 21] on button "Close Window" at bounding box center [382, 19] width 34 height 15
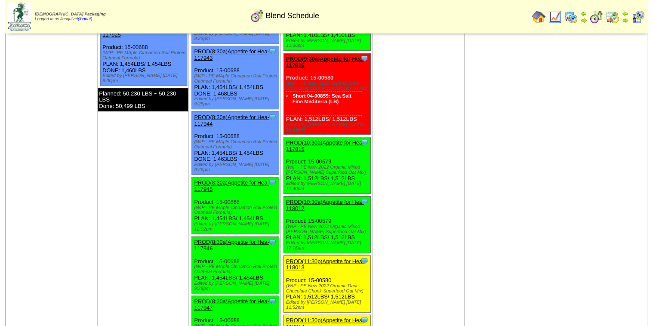
scroll to position [1548, 0]
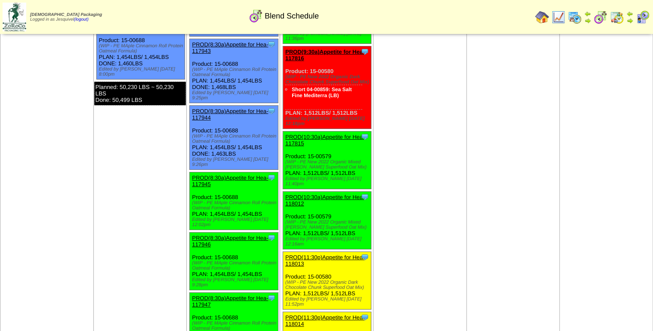
click at [302, 254] on link "PROD(11:30p)Appetite for Hea-118013" at bounding box center [324, 260] width 79 height 13
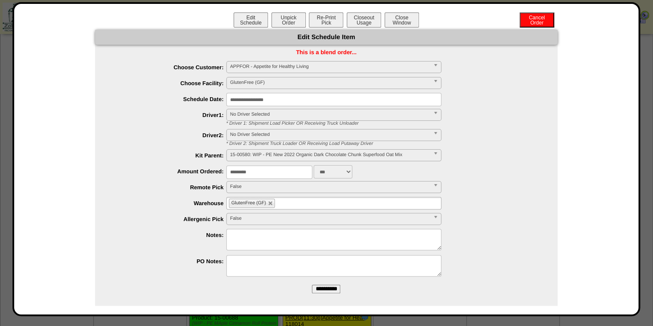
click at [284, 101] on input "**********" at bounding box center [333, 99] width 215 height 13
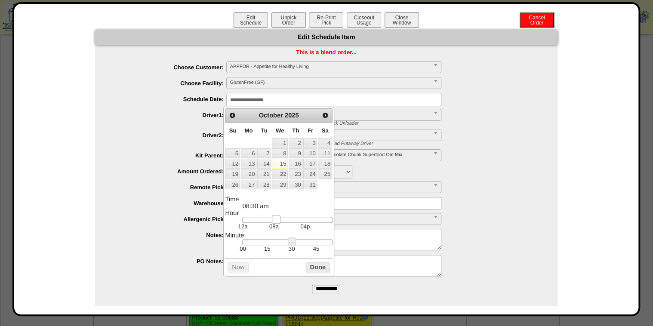
type input "**********"
drag, startPoint x: 333, startPoint y: 222, endPoint x: 279, endPoint y: 217, distance: 54.0
click at [279, 217] on link at bounding box center [278, 219] width 9 height 9
click at [313, 272] on button "Done" at bounding box center [318, 267] width 24 height 11
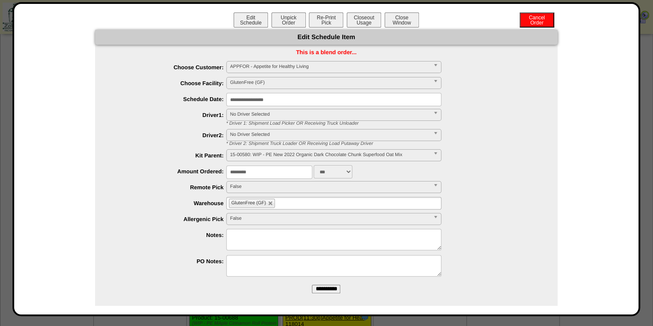
click at [320, 288] on input "**********" at bounding box center [326, 289] width 28 height 9
click at [279, 15] on button "Unpick Order" at bounding box center [288, 19] width 34 height 15
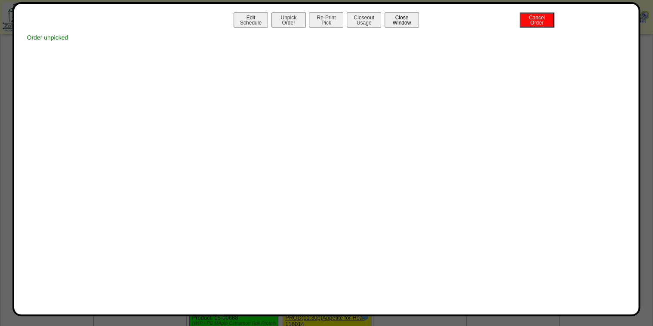
click at [395, 15] on button "Close Window" at bounding box center [401, 19] width 34 height 15
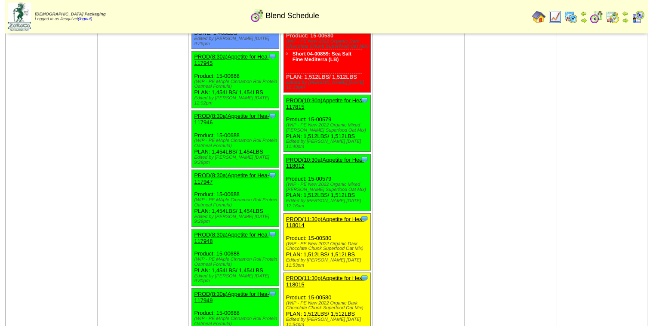
scroll to position [1635, 0]
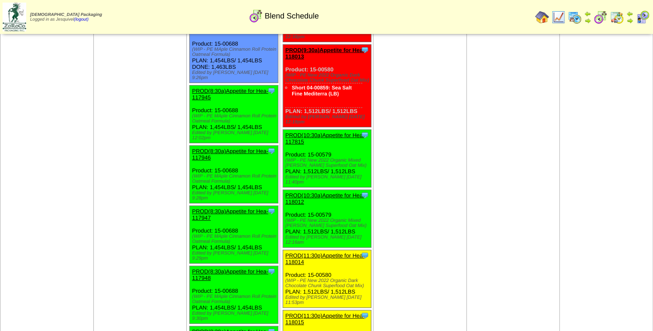
click at [298, 252] on link "PROD(11:30p)Appetite for Hea-118014" at bounding box center [324, 258] width 79 height 13
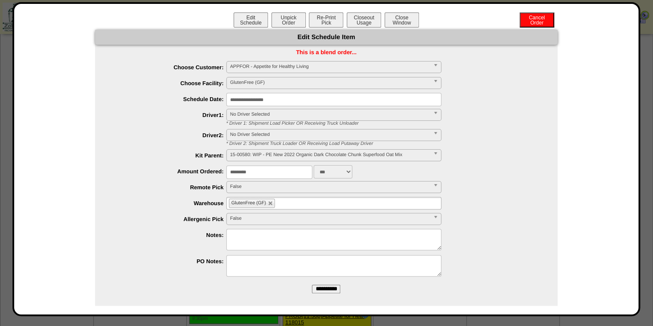
click at [288, 103] on input "**********" at bounding box center [333, 99] width 215 height 13
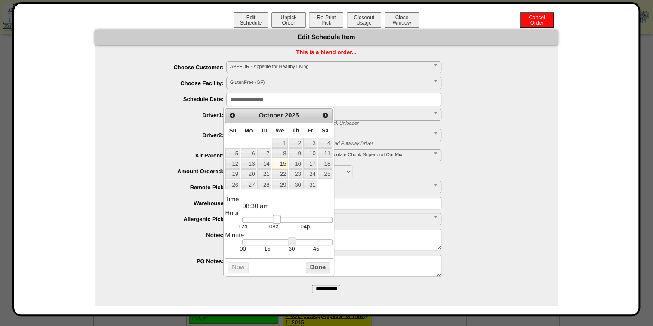
type input "**********"
drag, startPoint x: 332, startPoint y: 222, endPoint x: 279, endPoint y: 222, distance: 53.3
click at [279, 222] on link at bounding box center [279, 219] width 9 height 9
click at [311, 272] on button "Done" at bounding box center [318, 267] width 24 height 11
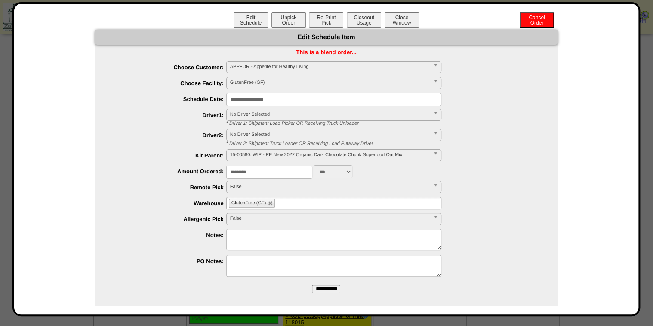
click at [323, 289] on input "**********" at bounding box center [326, 289] width 28 height 9
drag, startPoint x: 283, startPoint y: 8, endPoint x: 286, endPoint y: 18, distance: 11.2
click at [284, 9] on div "**********" at bounding box center [326, 159] width 628 height 314
click at [287, 18] on button "Unpick Order" at bounding box center [288, 19] width 34 height 15
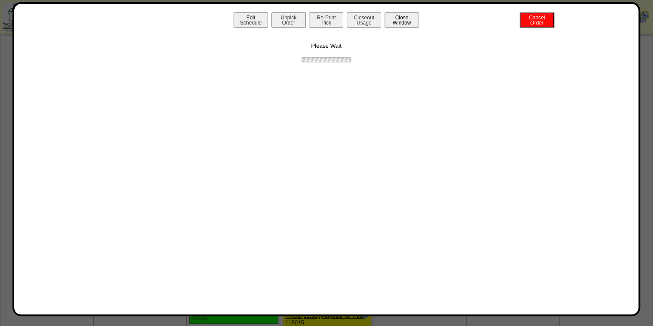
click at [402, 13] on button "Close Window" at bounding box center [401, 19] width 34 height 15
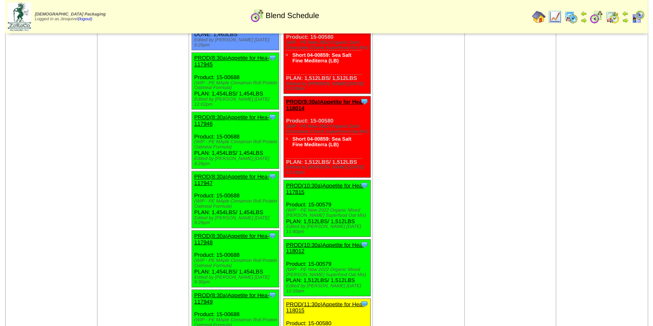
scroll to position [1668, 0]
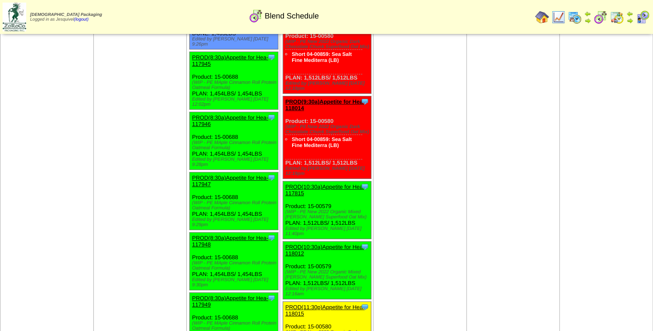
click at [300, 304] on link "PROD(11:30p)Appetite for Hea-118015" at bounding box center [324, 310] width 79 height 13
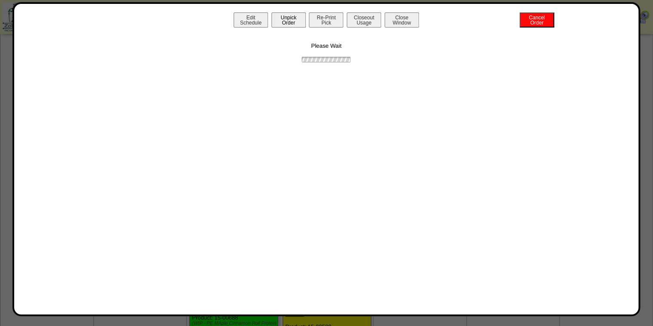
click at [292, 21] on button "Unpick Order" at bounding box center [288, 19] width 34 height 15
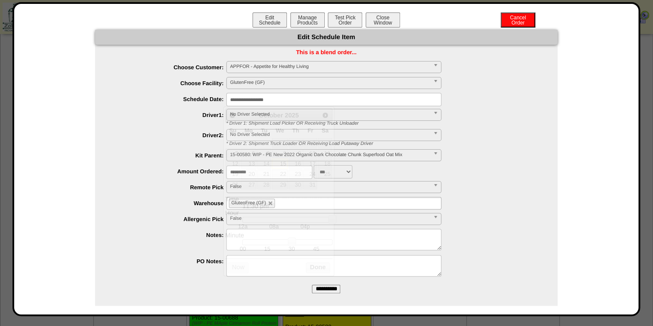
click at [296, 102] on input "**********" at bounding box center [333, 99] width 215 height 13
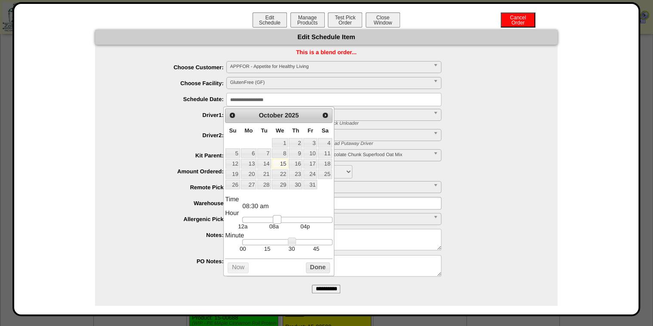
drag, startPoint x: 332, startPoint y: 223, endPoint x: 277, endPoint y: 237, distance: 57.2
click at [277, 237] on dl "Time 08:30 am Hour 12a 08a 04p Minute 00 15 30 45 Second Time Zone ***** ***** …" at bounding box center [278, 224] width 107 height 56
type input "**********"
click at [280, 221] on link at bounding box center [280, 219] width 9 height 9
click at [314, 263] on div "Prev Next [DATE] Su Mo Tu We Th Fr Sa 1 2 3 4 5 6 7 8 9 10 11 12 13 14 15 16 17…" at bounding box center [278, 191] width 110 height 169
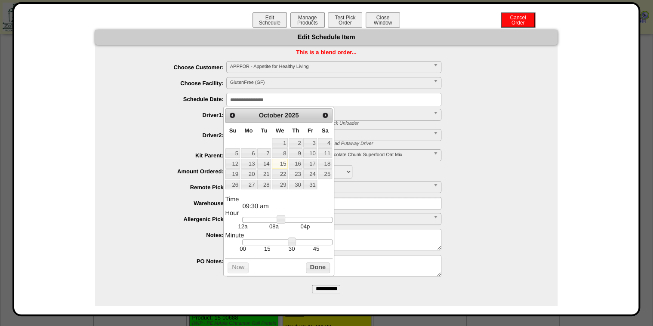
click at [313, 267] on button "Done" at bounding box center [318, 267] width 24 height 11
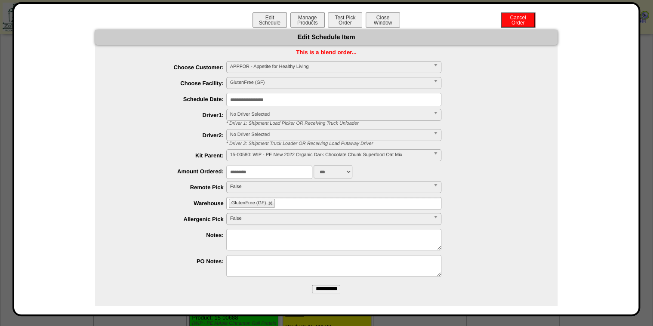
click at [332, 290] on input "**********" at bounding box center [326, 289] width 28 height 9
click at [377, 18] on button "Close Window" at bounding box center [382, 19] width 34 height 15
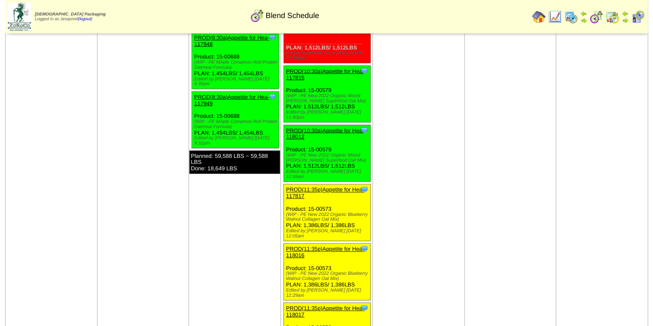
scroll to position [1881, 0]
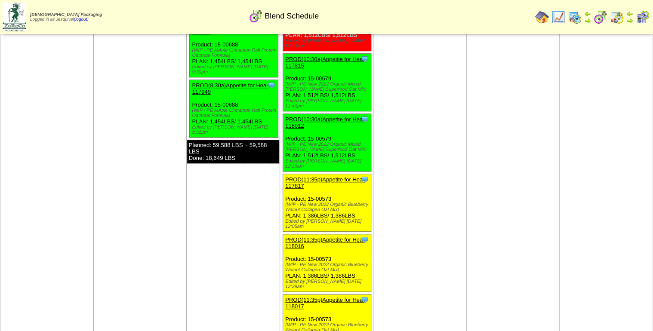
click at [296, 176] on link "PROD(11:35p)Appetite for Hea-117817" at bounding box center [324, 182] width 79 height 13
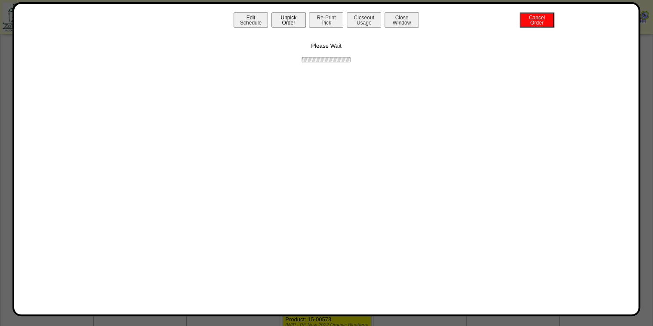
click at [289, 21] on button "Unpick Order" at bounding box center [288, 19] width 34 height 15
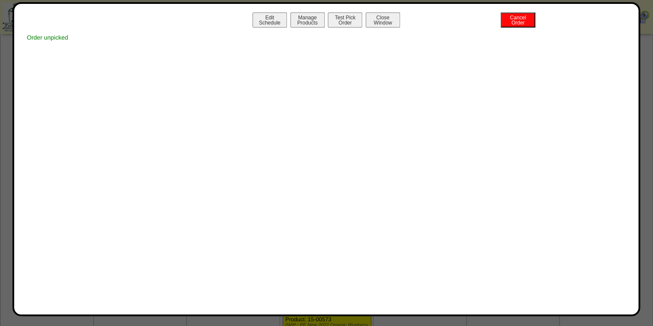
click at [390, 22] on button "Close Window" at bounding box center [382, 19] width 34 height 15
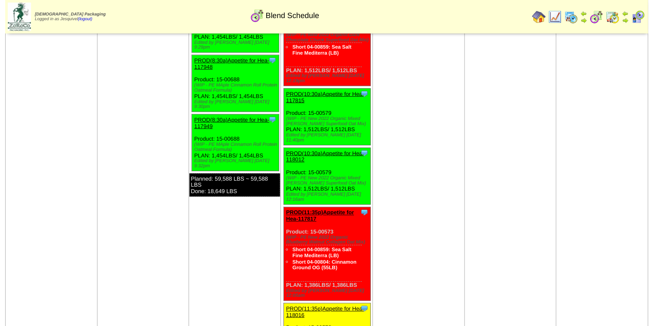
scroll to position [1874, 0]
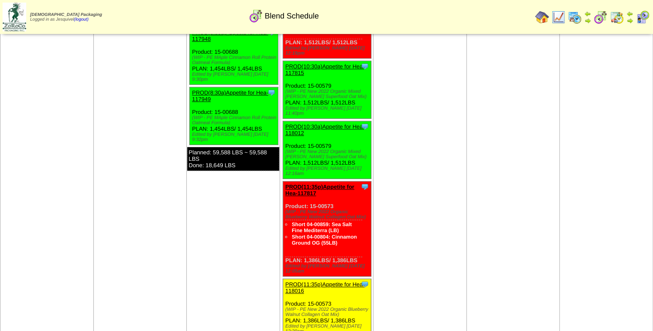
click at [297, 281] on link "PROD(11:35p)Appetite for Hea-118016" at bounding box center [324, 287] width 79 height 13
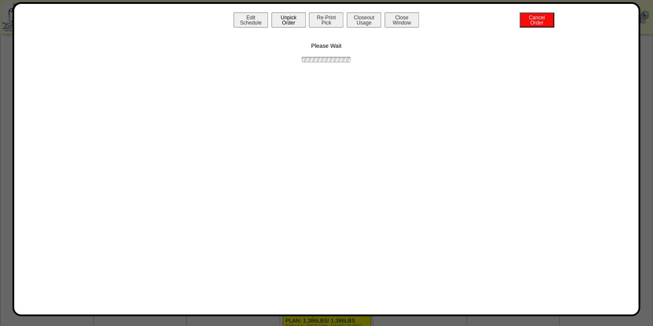
click at [279, 17] on button "Unpick Order" at bounding box center [288, 19] width 34 height 15
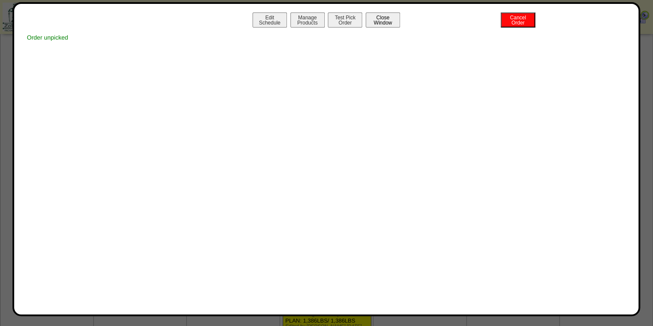
drag, startPoint x: 386, startPoint y: 17, endPoint x: 397, endPoint y: 18, distance: 11.3
click at [386, 18] on button "Close Window" at bounding box center [382, 19] width 34 height 15
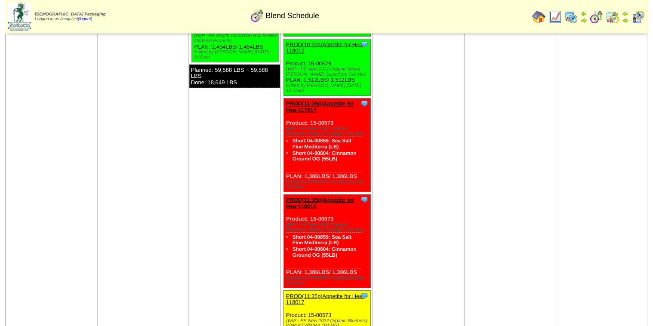
scroll to position [1918, 0]
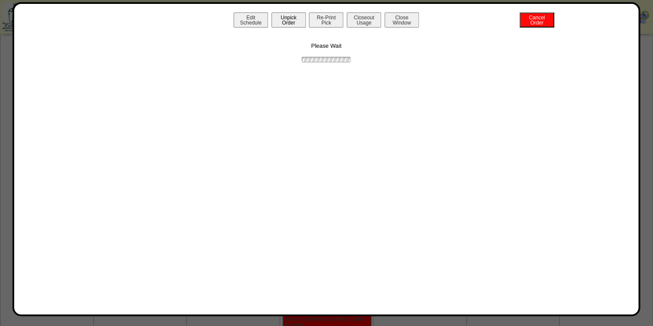
click at [277, 19] on button "Unpick Order" at bounding box center [288, 19] width 34 height 15
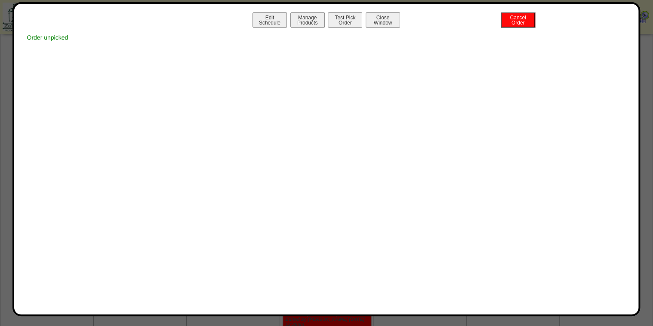
click at [387, 18] on button "Close Window" at bounding box center [382, 19] width 34 height 15
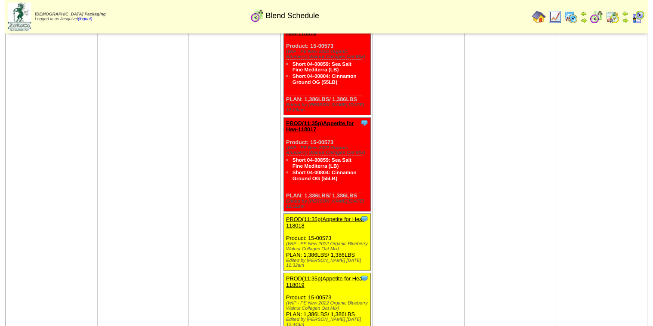
scroll to position [2123, 0]
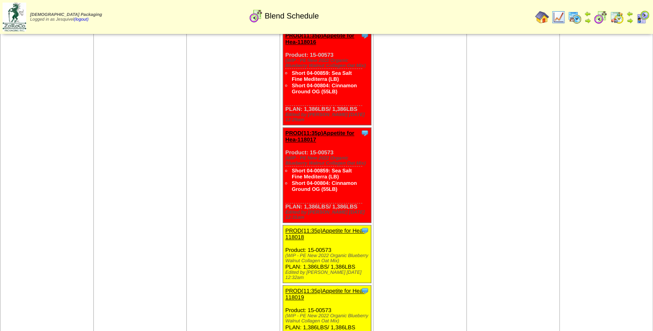
click at [330, 227] on link "PROD(11:35p)Appetite for Hea-118018" at bounding box center [324, 233] width 79 height 13
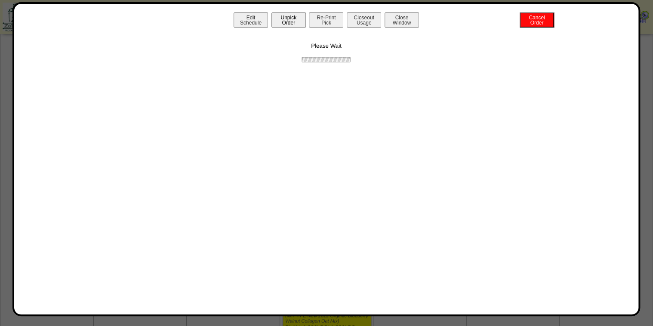
click at [298, 14] on button "Unpick Order" at bounding box center [288, 19] width 34 height 15
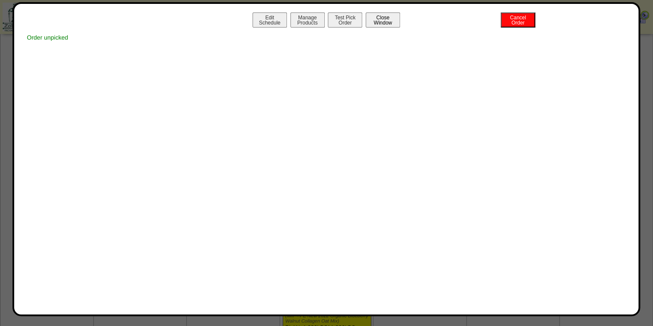
click at [376, 23] on button "Close Window" at bounding box center [382, 19] width 34 height 15
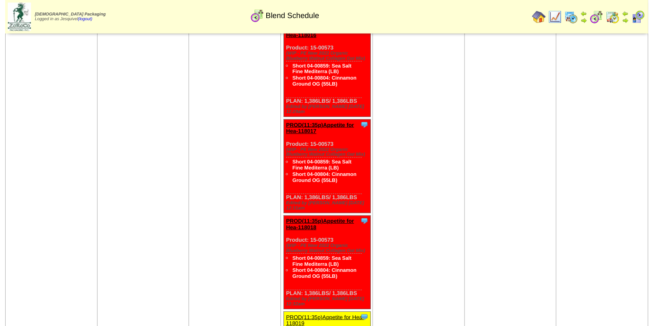
scroll to position [2108, 0]
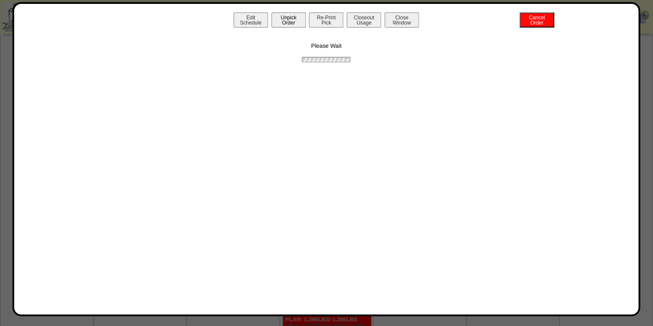
click at [281, 23] on button "Unpick Order" at bounding box center [288, 19] width 34 height 15
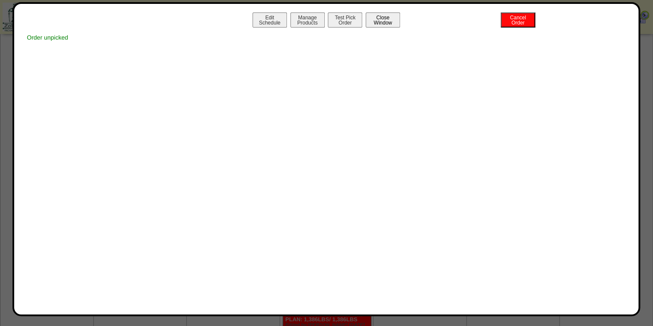
click at [385, 25] on button "Close Window" at bounding box center [382, 19] width 34 height 15
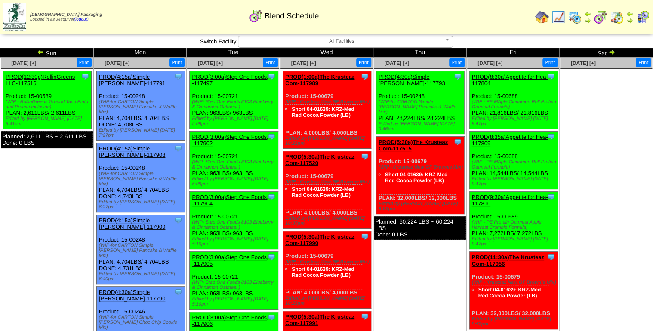
click at [426, 72] on div "Clone Item PROD(4:30a)Simple [PERSON_NAME]-117793 Simple [PERSON_NAME] Schedule…" at bounding box center [420, 102] width 88 height 63
click at [417, 74] on link "PROD(4:30a)Simple [PERSON_NAME]-117793" at bounding box center [411, 80] width 67 height 13
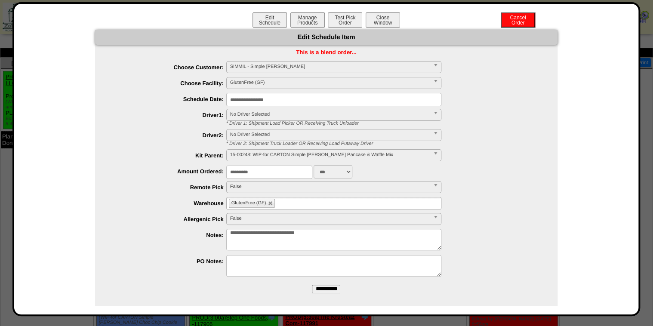
click at [234, 172] on input "**********" at bounding box center [269, 172] width 86 height 13
click at [232, 173] on input "**********" at bounding box center [269, 172] width 86 height 13
click at [229, 233] on textarea "**********" at bounding box center [333, 239] width 215 height 21
click at [325, 235] on textarea "**********" at bounding box center [333, 239] width 215 height 21
click at [384, 16] on button "Close Window" at bounding box center [382, 19] width 34 height 15
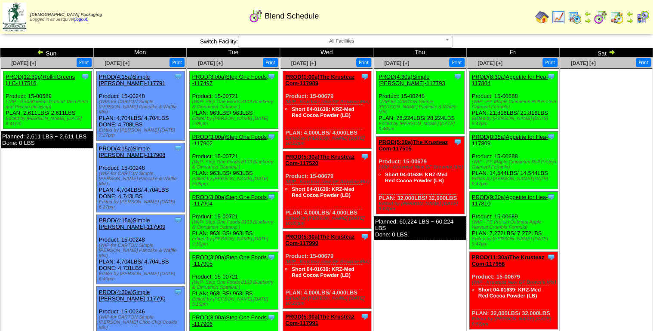
click at [572, 18] on img at bounding box center [575, 17] width 14 height 14
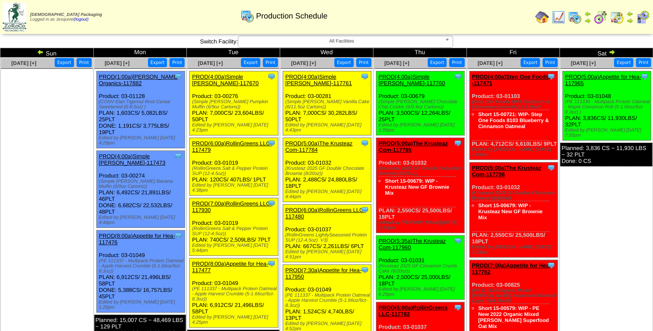
click at [609, 51] on img at bounding box center [611, 52] width 7 height 7
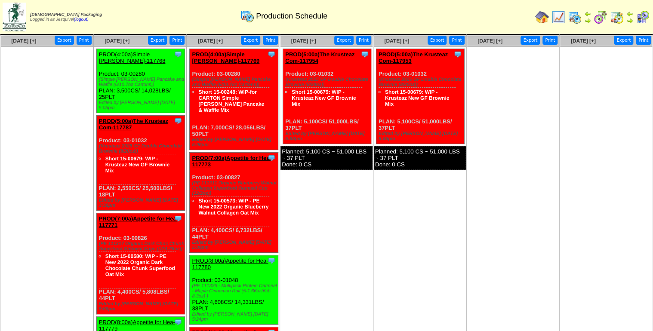
scroll to position [34, 0]
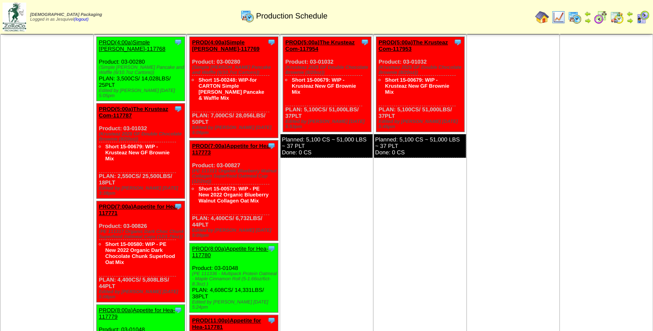
drag, startPoint x: 142, startPoint y: 81, endPoint x: 177, endPoint y: 78, distance: 35.4
click at [177, 78] on div "Clone Item PROD(4:00a)Simple [PERSON_NAME]-117768 Simple [PERSON_NAME] Schedule…" at bounding box center [140, 69] width 88 height 64
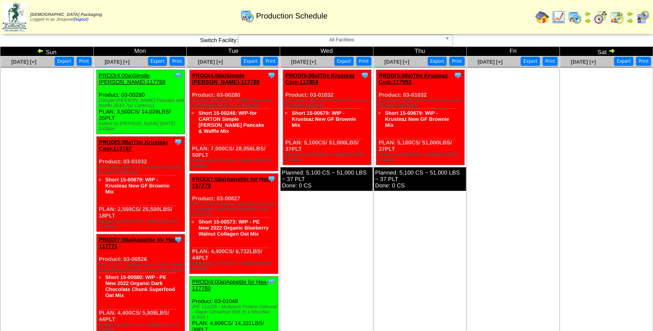
scroll to position [0, 0]
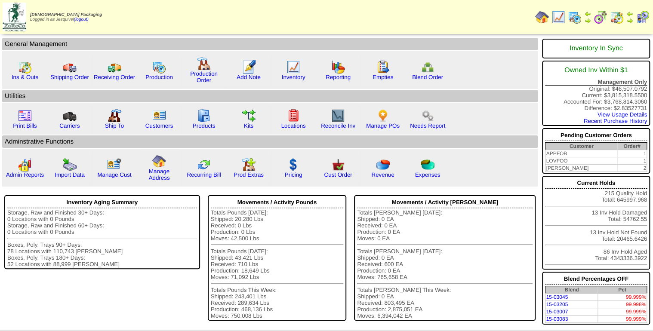
click at [602, 15] on img at bounding box center [600, 17] width 14 height 14
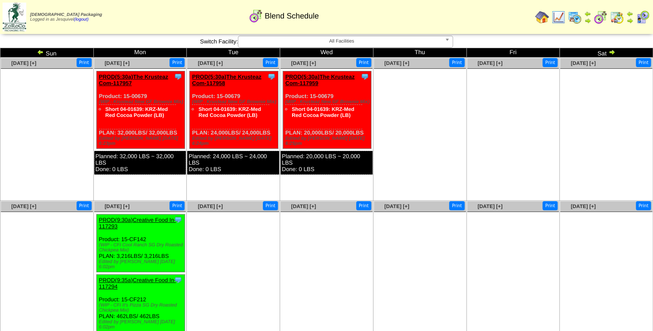
click at [596, 17] on img at bounding box center [600, 17] width 14 height 14
click at [38, 52] on img at bounding box center [40, 52] width 7 height 7
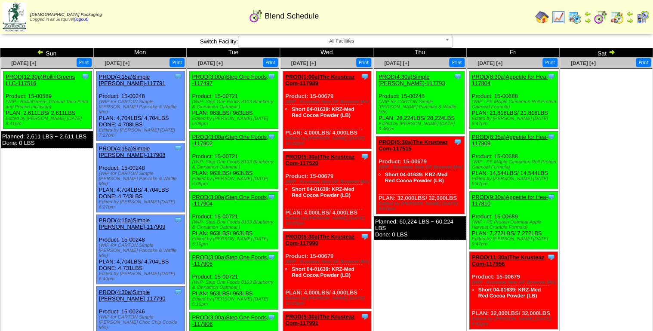
click at [421, 79] on link "PROD(4:30a)Simple [PERSON_NAME]-117793" at bounding box center [411, 80] width 67 height 13
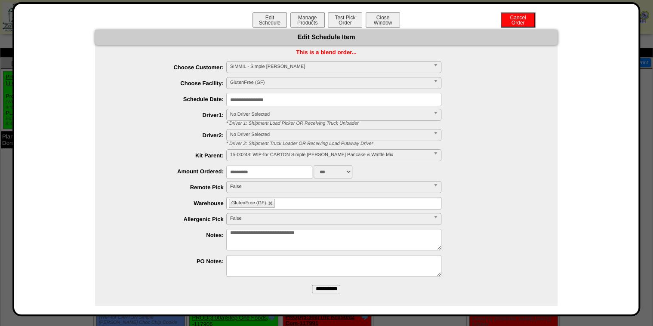
drag, startPoint x: 232, startPoint y: 233, endPoint x: 213, endPoint y: 234, distance: 18.5
click at [213, 234] on li "**********" at bounding box center [334, 241] width 445 height 24
type textarea "**********"
click at [312, 288] on input "**********" at bounding box center [326, 289] width 28 height 9
drag, startPoint x: 283, startPoint y: 166, endPoint x: 215, endPoint y: 177, distance: 68.4
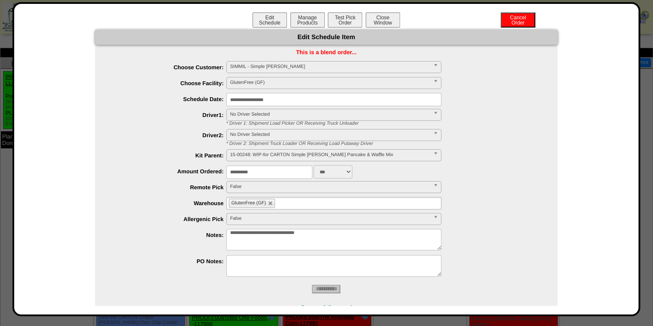
click at [215, 177] on div "**********" at bounding box center [334, 171] width 445 height 13
type input "****"
click at [206, 254] on ul "**********" at bounding box center [326, 170] width 462 height 218
click at [275, 24] on button "Edit Schedule" at bounding box center [269, 19] width 34 height 15
drag, startPoint x: 267, startPoint y: 172, endPoint x: 177, endPoint y: 182, distance: 90.9
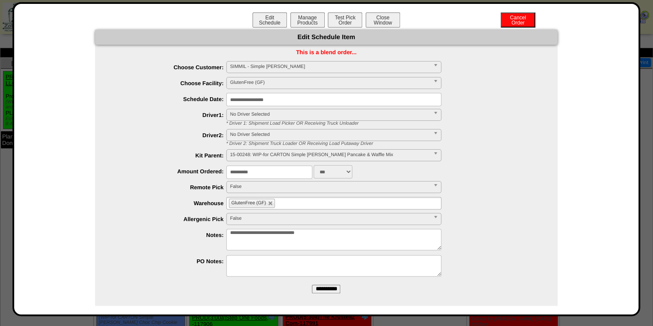
click at [175, 180] on ul "**********" at bounding box center [326, 170] width 462 height 218
type input "****"
click at [312, 285] on input "**********" at bounding box center [326, 289] width 28 height 9
click at [303, 24] on button "Manage Products" at bounding box center [307, 19] width 34 height 15
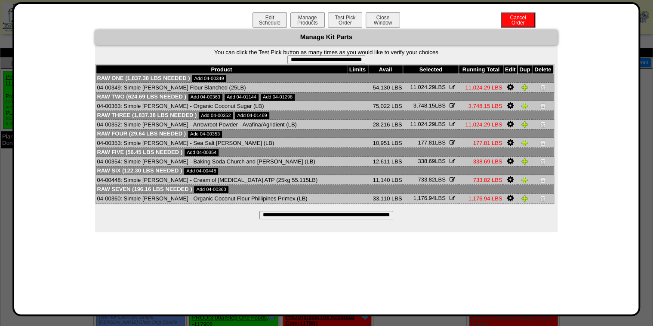
click at [332, 214] on input "**********" at bounding box center [326, 215] width 134 height 9
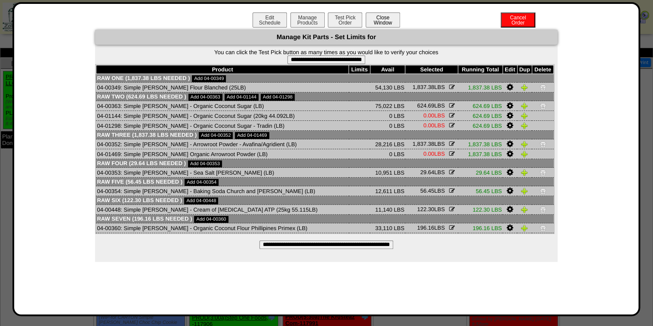
click at [385, 18] on button "Close Window" at bounding box center [382, 19] width 34 height 15
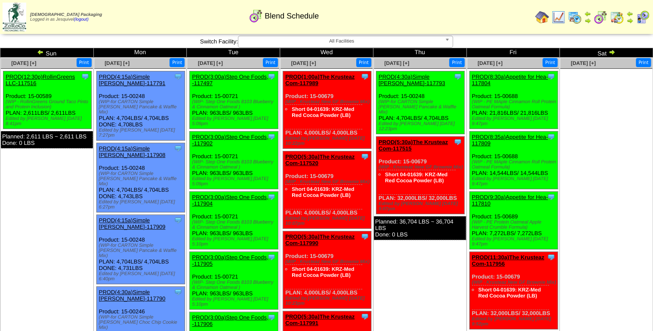
click at [415, 139] on link "PROD(5:30a)The Krusteaz Com-117515" at bounding box center [412, 145] width 69 height 13
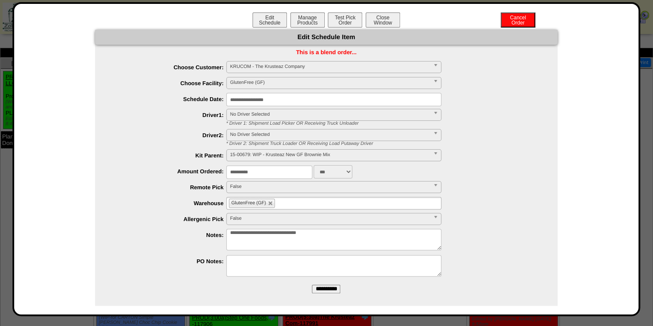
drag, startPoint x: 259, startPoint y: 172, endPoint x: 199, endPoint y: 178, distance: 60.5
click at [199, 178] on div "**********" at bounding box center [334, 171] width 445 height 13
type input "****"
click at [312, 285] on input "**********" at bounding box center [326, 289] width 28 height 9
click at [306, 16] on button "Manage Products" at bounding box center [307, 19] width 34 height 15
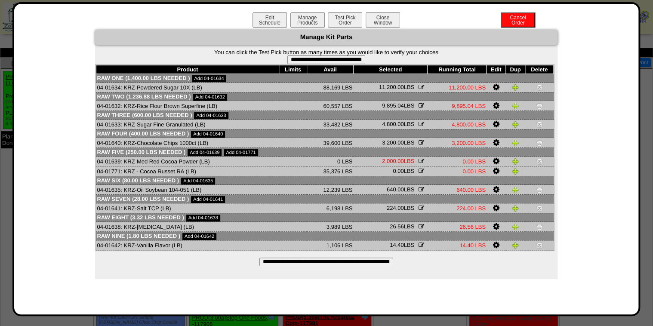
click at [310, 266] on input "**********" at bounding box center [326, 262] width 134 height 9
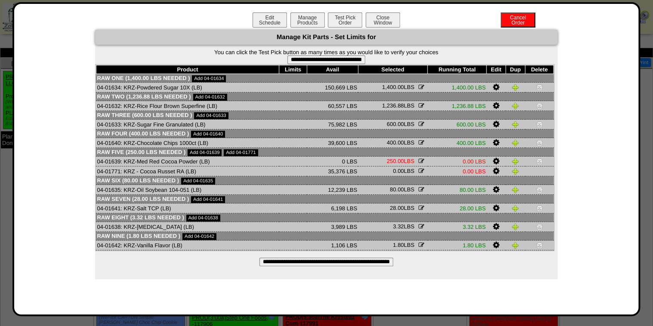
click at [495, 163] on icon at bounding box center [496, 161] width 6 height 8
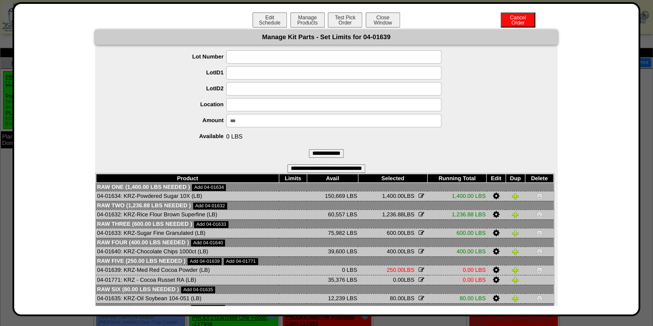
drag, startPoint x: 241, startPoint y: 122, endPoint x: 227, endPoint y: 122, distance: 14.6
click at [227, 122] on input "***" at bounding box center [333, 120] width 215 height 13
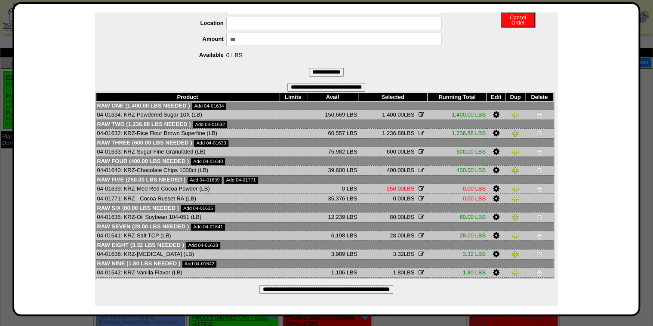
scroll to position [83, 0]
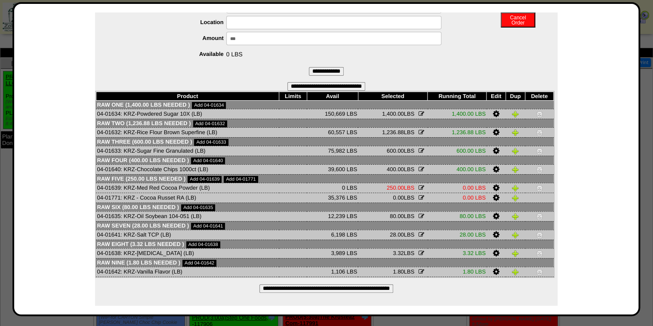
click at [418, 199] on icon "button" at bounding box center [421, 198] width 6 height 6
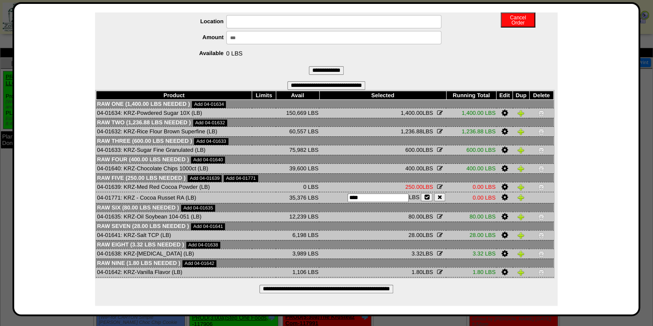
drag, startPoint x: 321, startPoint y: 199, endPoint x: 294, endPoint y: 200, distance: 27.1
click at [295, 199] on tr "04-01771: KRZ - Cocoa Russet RA (LB) 35,376 LBS 0.00 LBS **** LBS 0.00 LBS" at bounding box center [324, 197] width 457 height 11
type input "***"
click at [428, 197] on icon "button" at bounding box center [426, 197] width 5 height 6
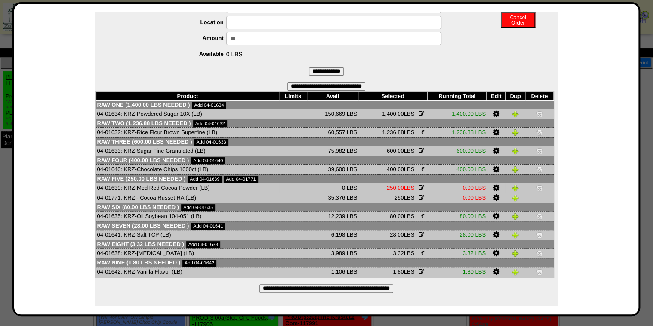
click at [536, 187] on img at bounding box center [539, 187] width 7 height 7
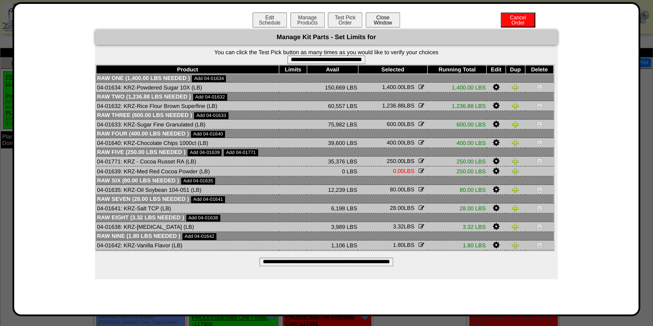
click at [372, 23] on button "Close Window" at bounding box center [382, 19] width 34 height 15
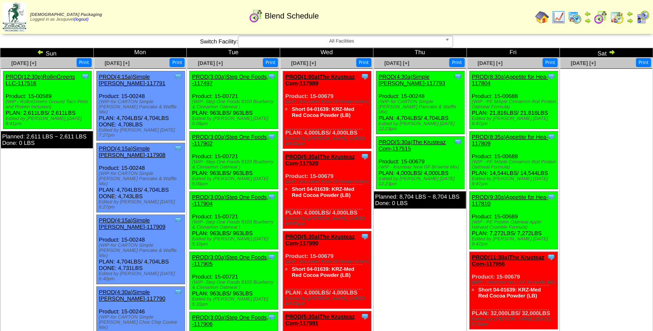
click at [39, 52] on img at bounding box center [40, 52] width 7 height 7
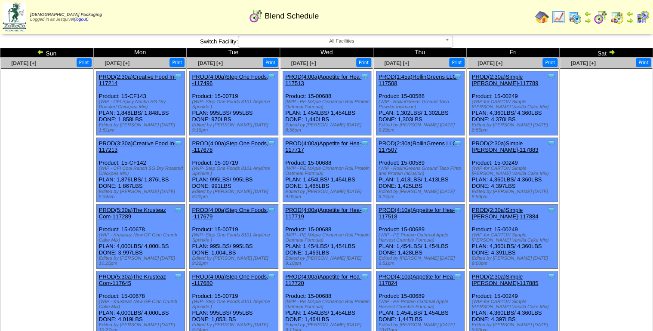
click at [611, 49] on img at bounding box center [611, 52] width 7 height 7
